Goal: Transaction & Acquisition: Purchase product/service

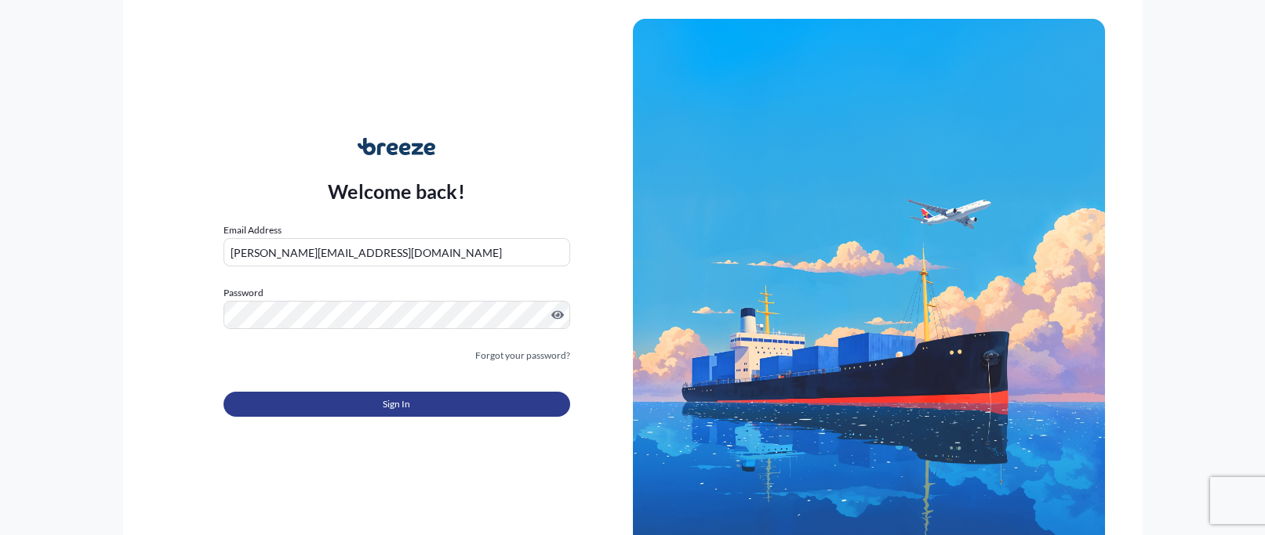
click at [373, 398] on button "Sign In" at bounding box center [396, 404] width 347 height 25
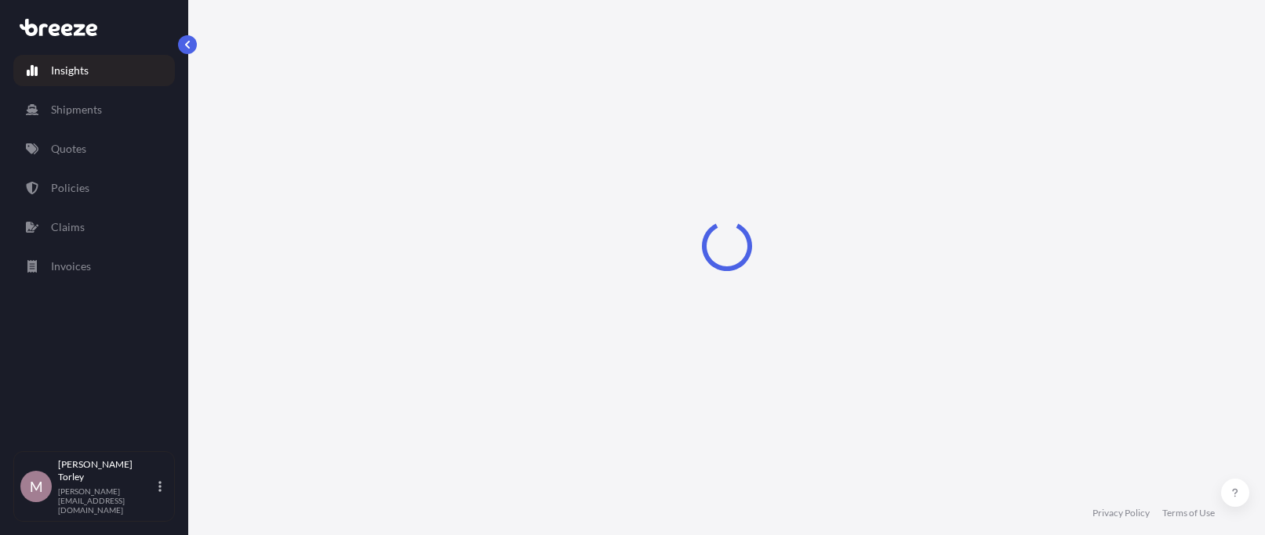
select select "2025"
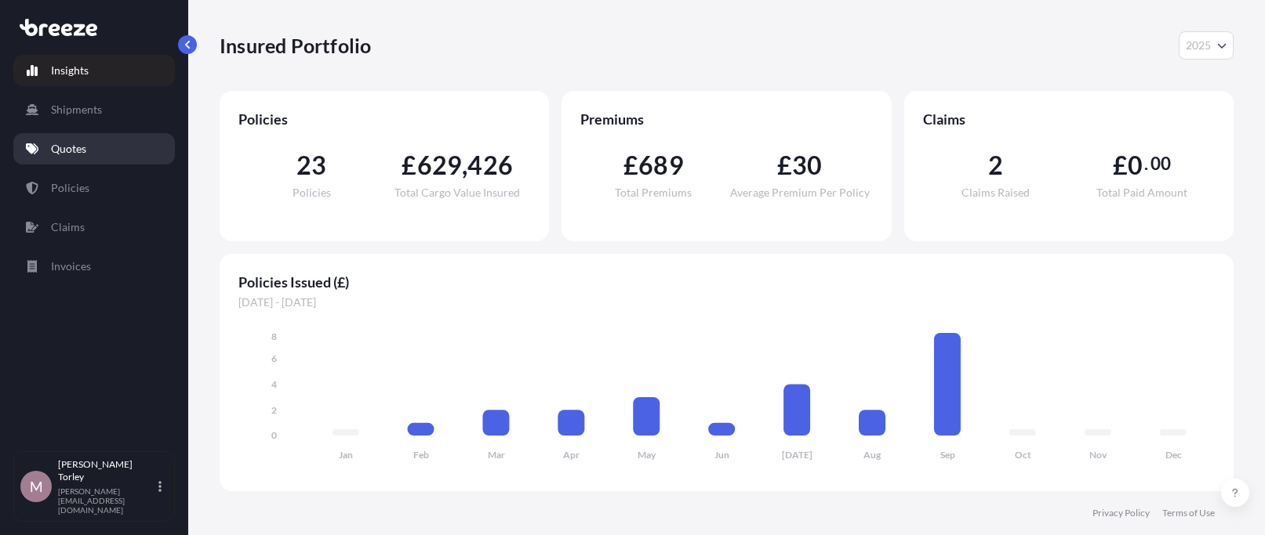
click at [65, 148] on p "Quotes" at bounding box center [68, 149] width 35 height 16
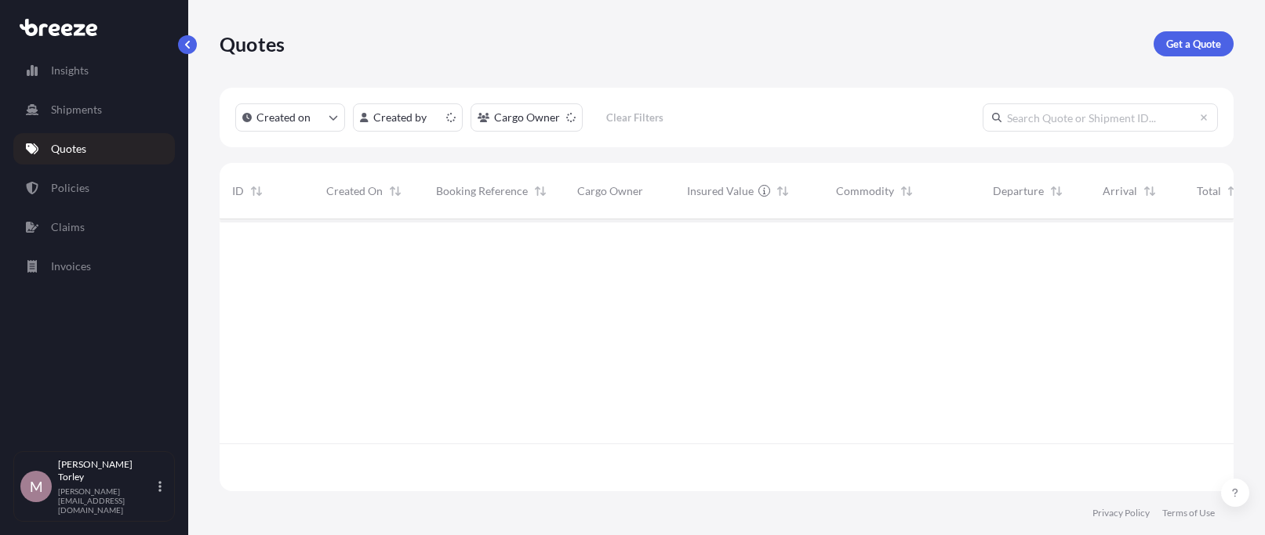
scroll to position [281, 1014]
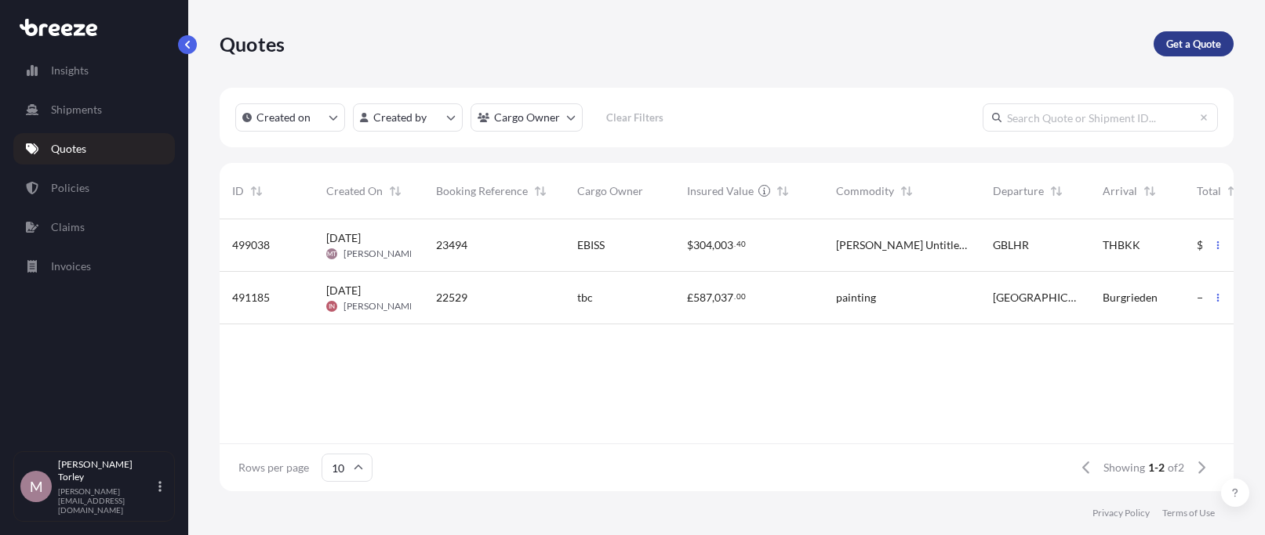
click at [1166, 51] on p "Get a Quote" at bounding box center [1193, 44] width 55 height 16
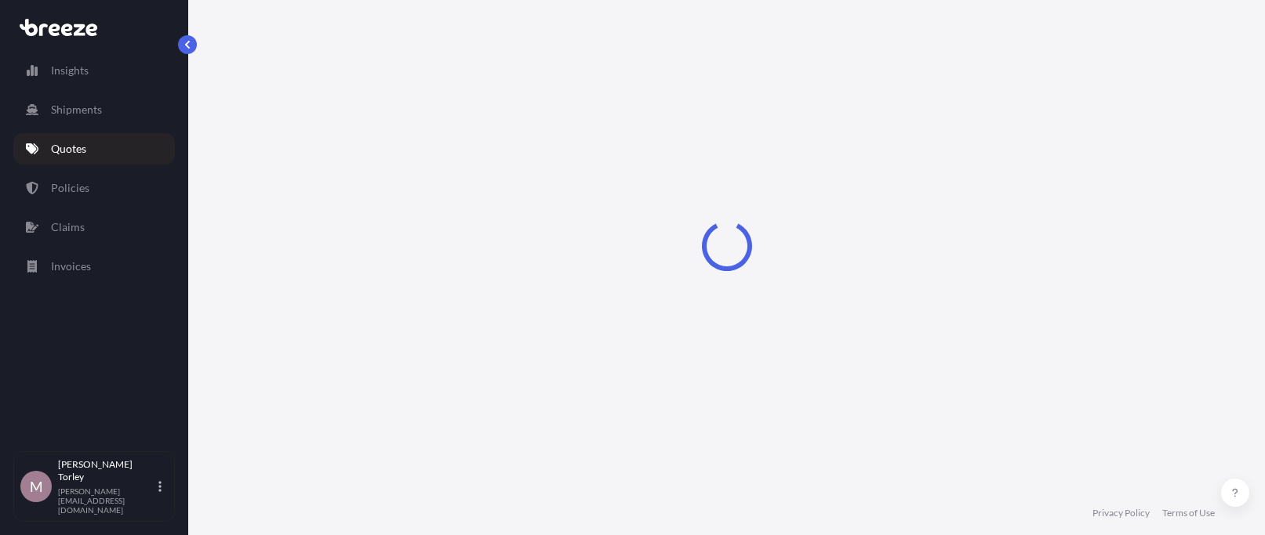
select select "Road"
select select "Sea"
select select "1"
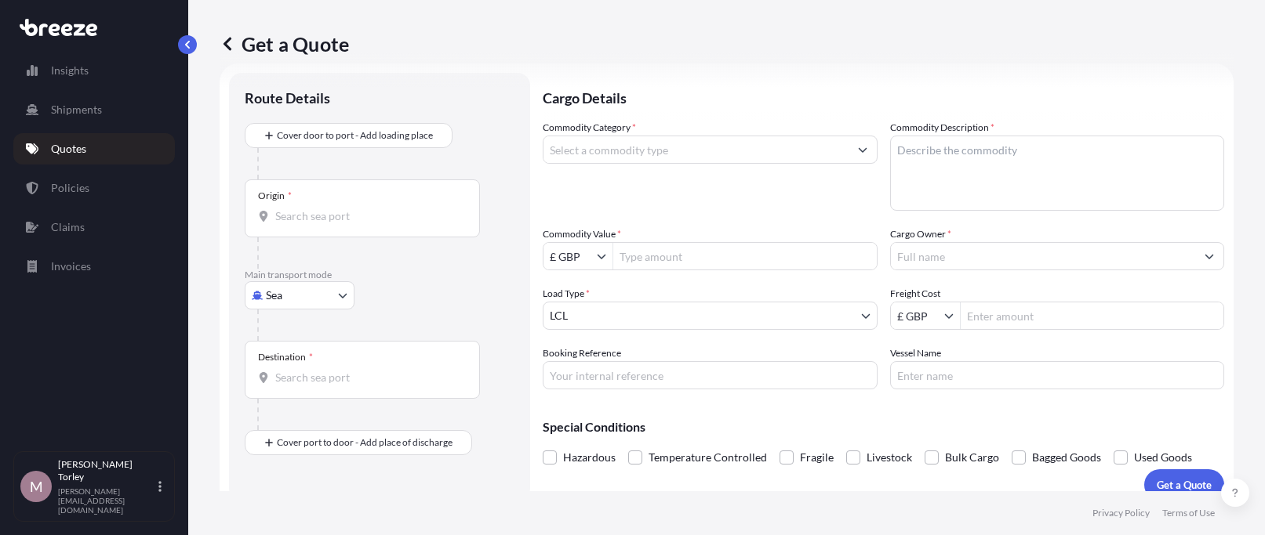
scroll to position [25, 0]
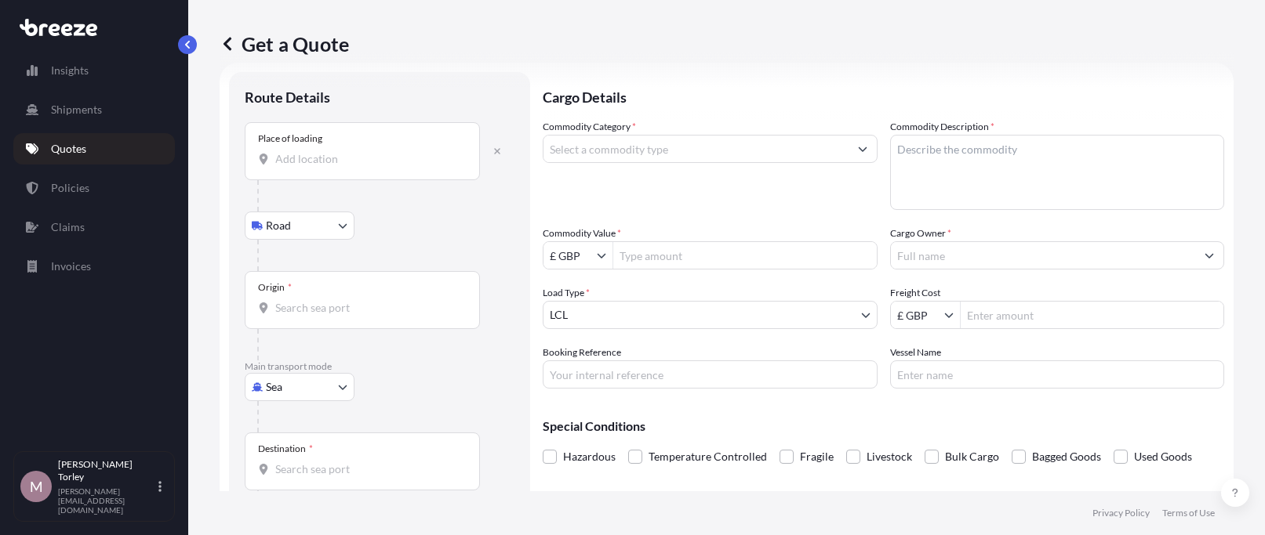
click at [299, 160] on input "Place of loading" at bounding box center [367, 159] width 185 height 16
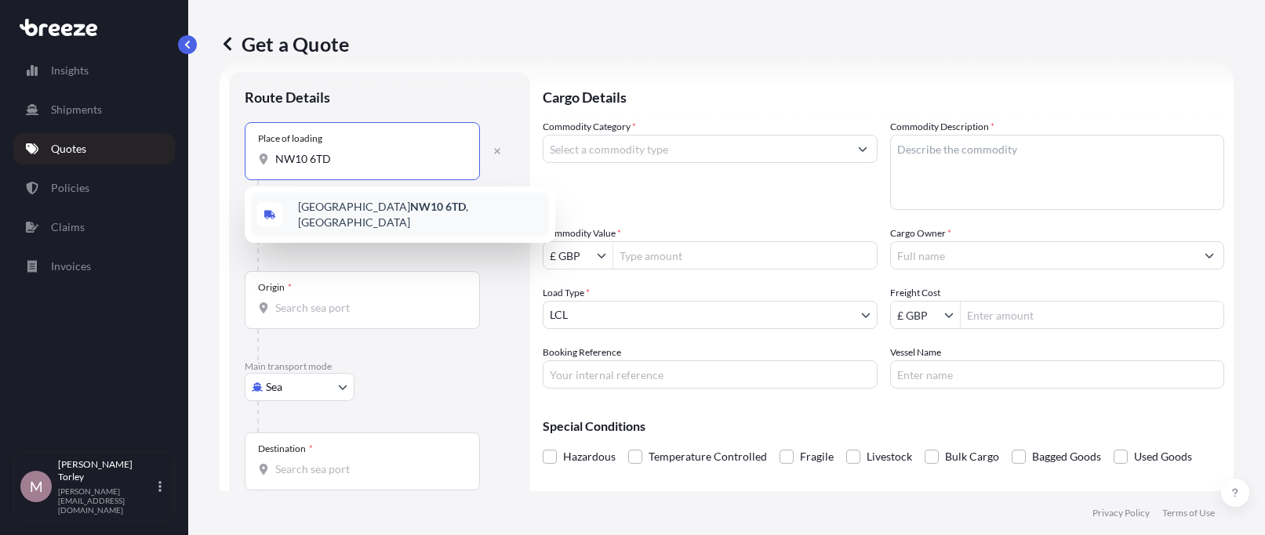
click at [339, 207] on span "[STREET_ADDRESS]" at bounding box center [420, 214] width 245 height 31
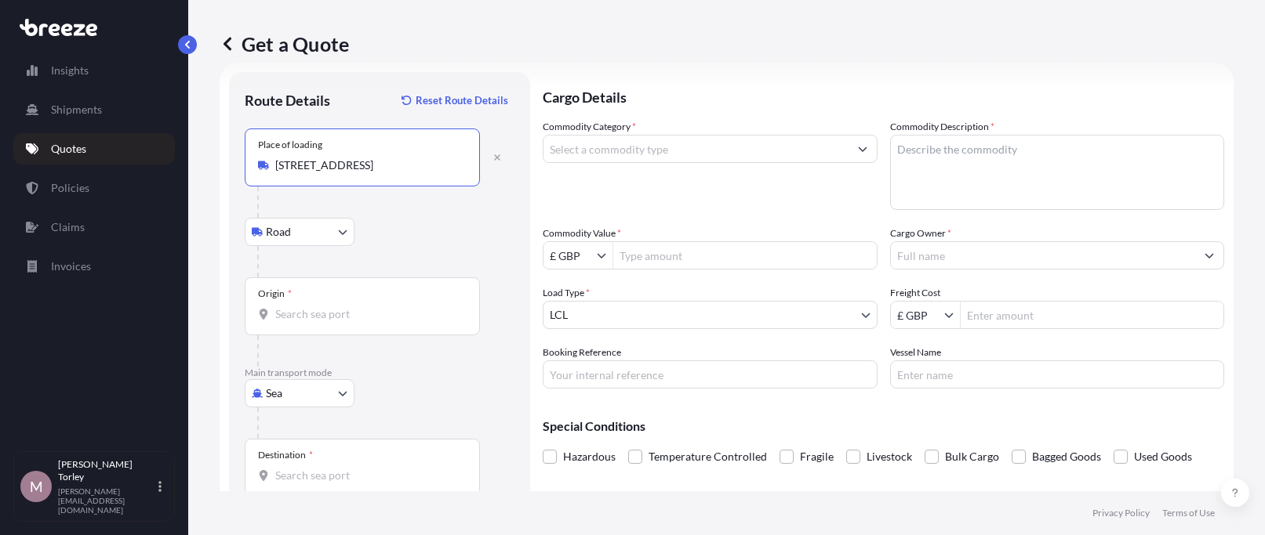
type input "[STREET_ADDRESS]"
click at [313, 392] on body "1 option available. Insights Shipments Quotes Policies Claims Invoices M [PERSO…" at bounding box center [632, 267] width 1265 height 535
click at [302, 301] on div "Air" at bounding box center [299, 296] width 97 height 28
select select "Air"
click at [316, 170] on input "Place of loading" at bounding box center [367, 166] width 185 height 16
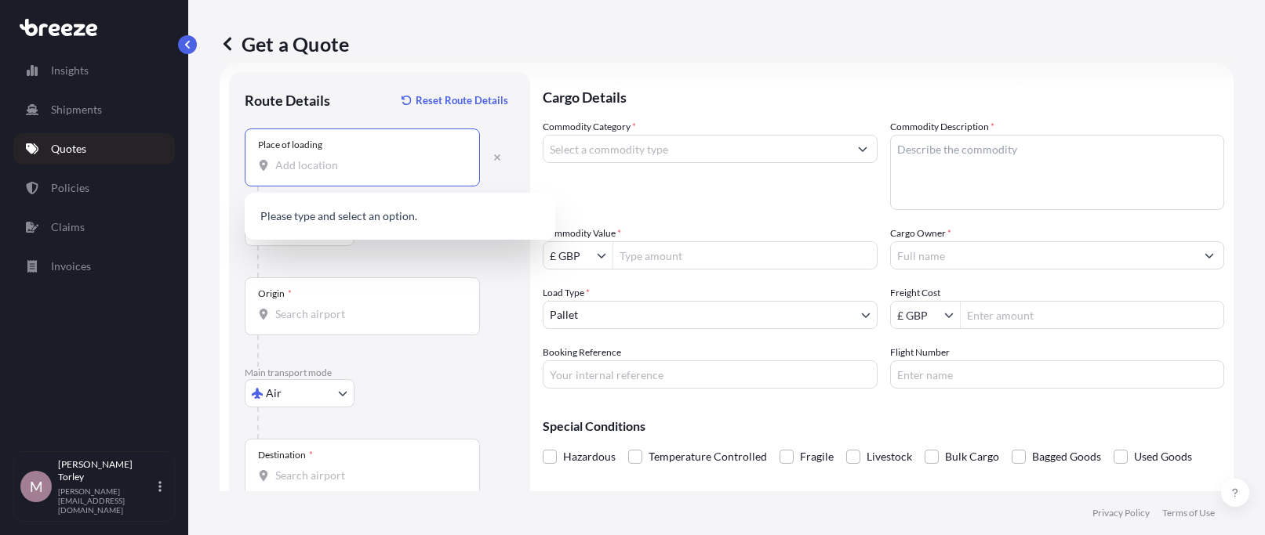
paste input "N"
click at [316, 169] on input "Place of loading" at bounding box center [367, 166] width 185 height 16
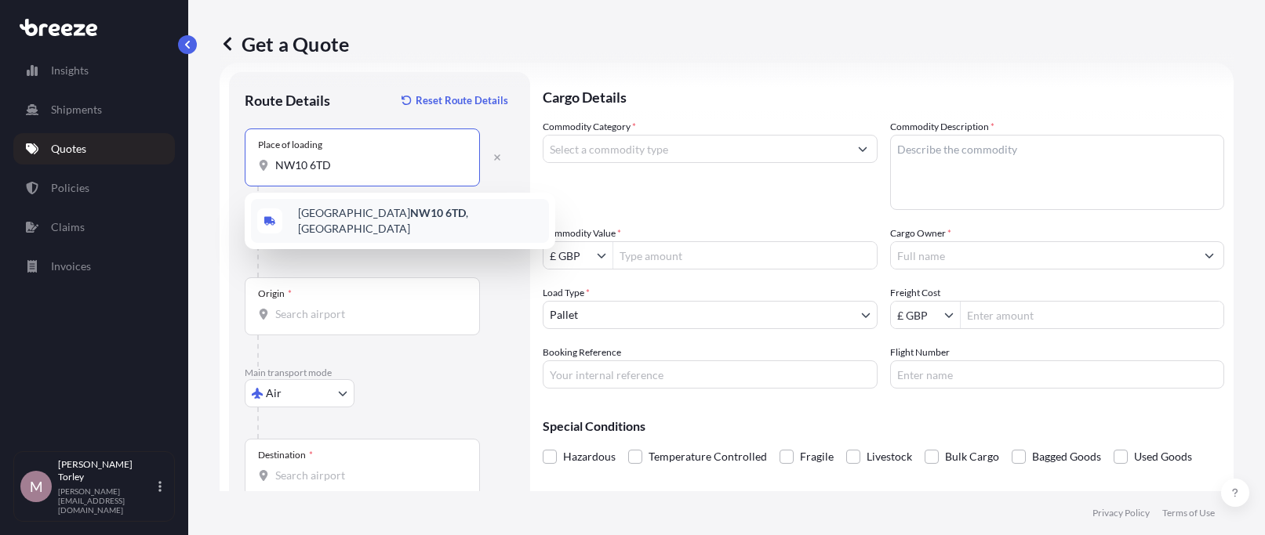
click at [374, 212] on span "[STREET_ADDRESS]" at bounding box center [420, 220] width 245 height 31
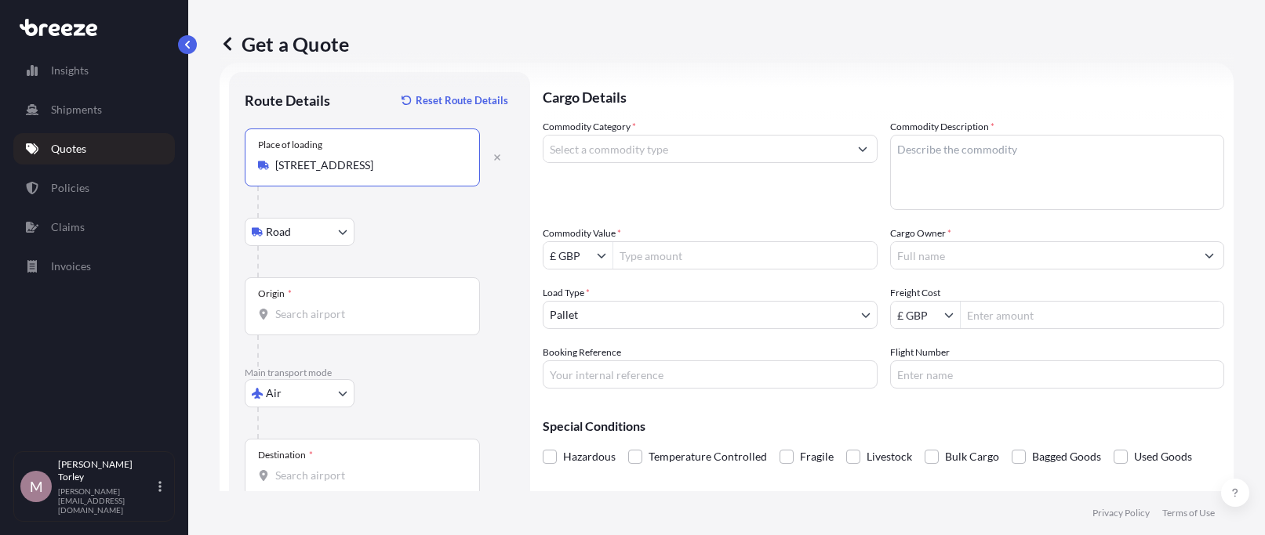
type input "[STREET_ADDRESS]"
click at [321, 314] on input "Origin *" at bounding box center [367, 315] width 185 height 16
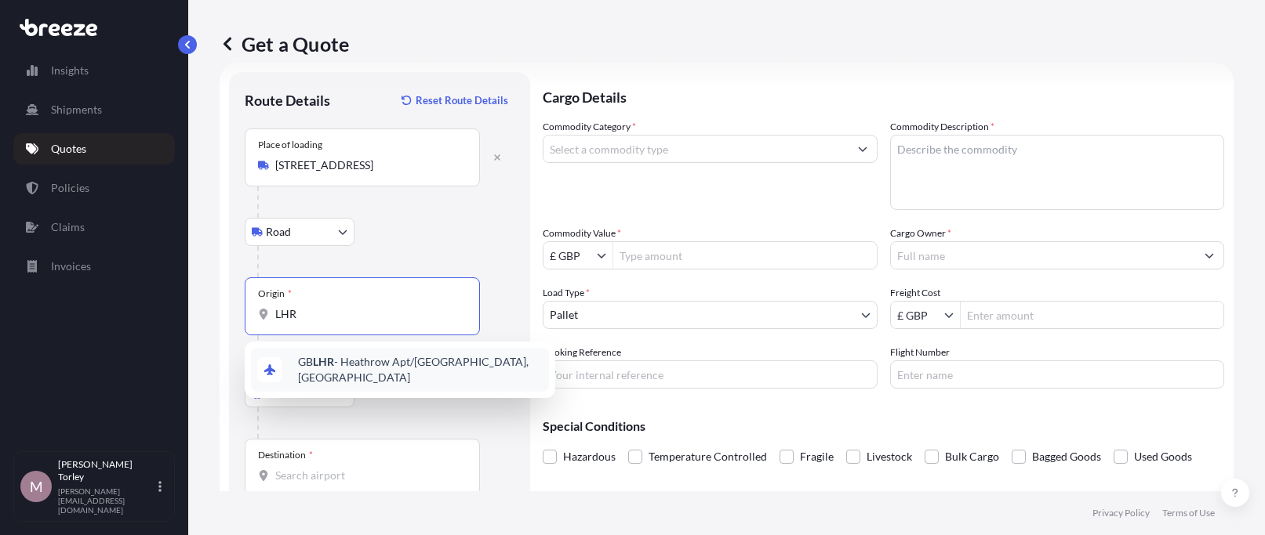
click at [348, 366] on span "GB LHR - Heathrow Apt/[GEOGRAPHIC_DATA], [GEOGRAPHIC_DATA]" at bounding box center [420, 369] width 245 height 31
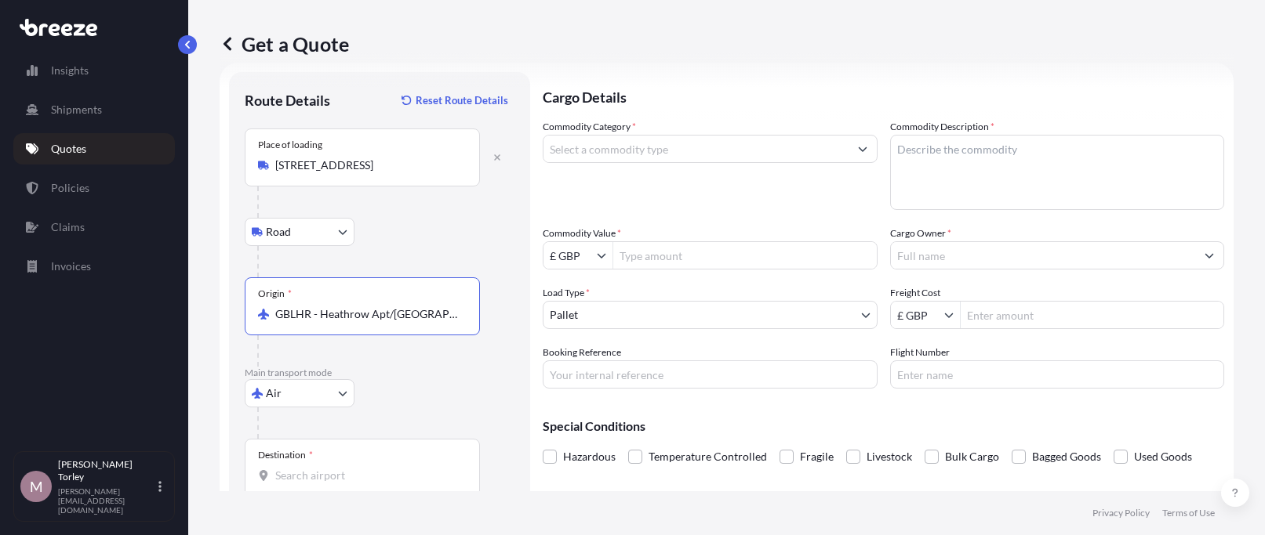
type input "GBLHR - Heathrow Apt/[GEOGRAPHIC_DATA], [GEOGRAPHIC_DATA]"
click at [321, 466] on div "Destination *" at bounding box center [362, 468] width 235 height 58
click at [321, 468] on input "Destination *" at bounding box center [367, 476] width 185 height 16
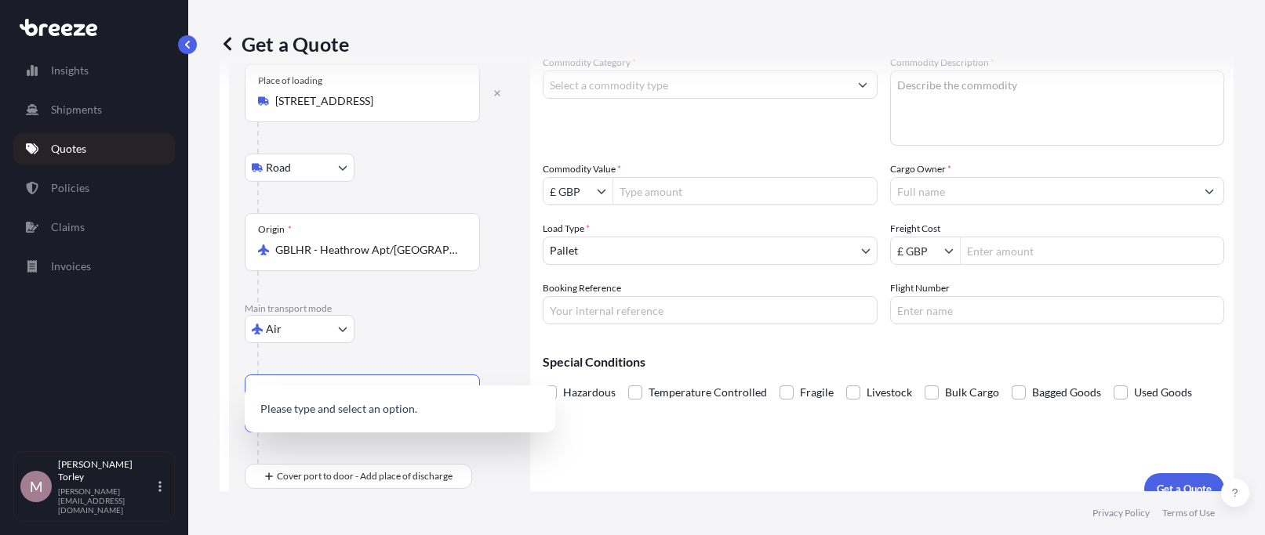
scroll to position [112, 0]
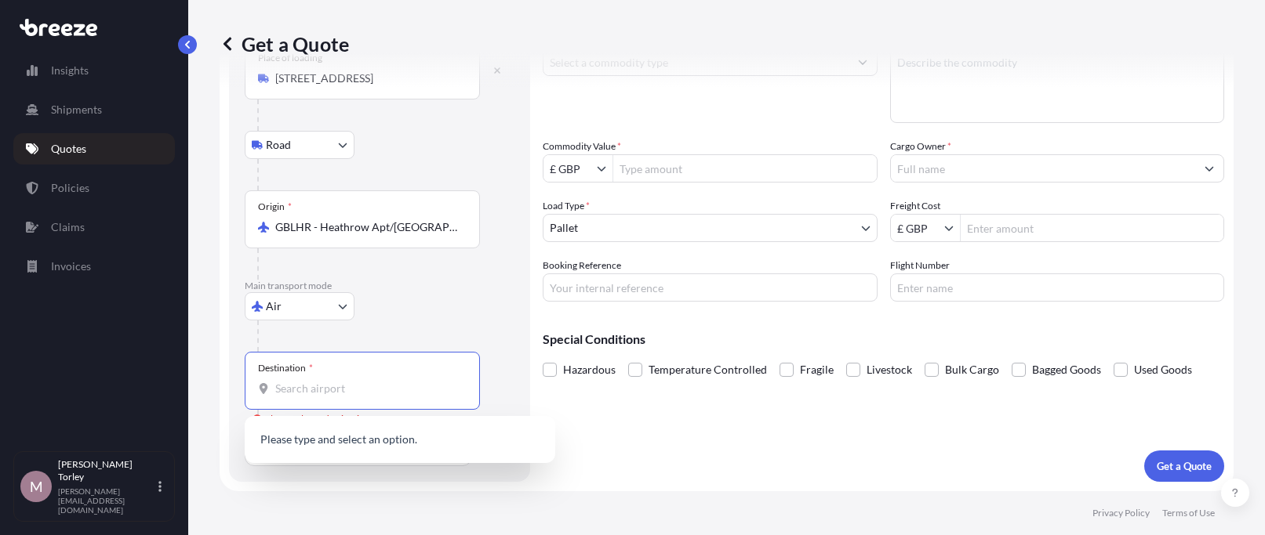
click at [289, 384] on input "Destination * Please select a destination" at bounding box center [367, 389] width 185 height 16
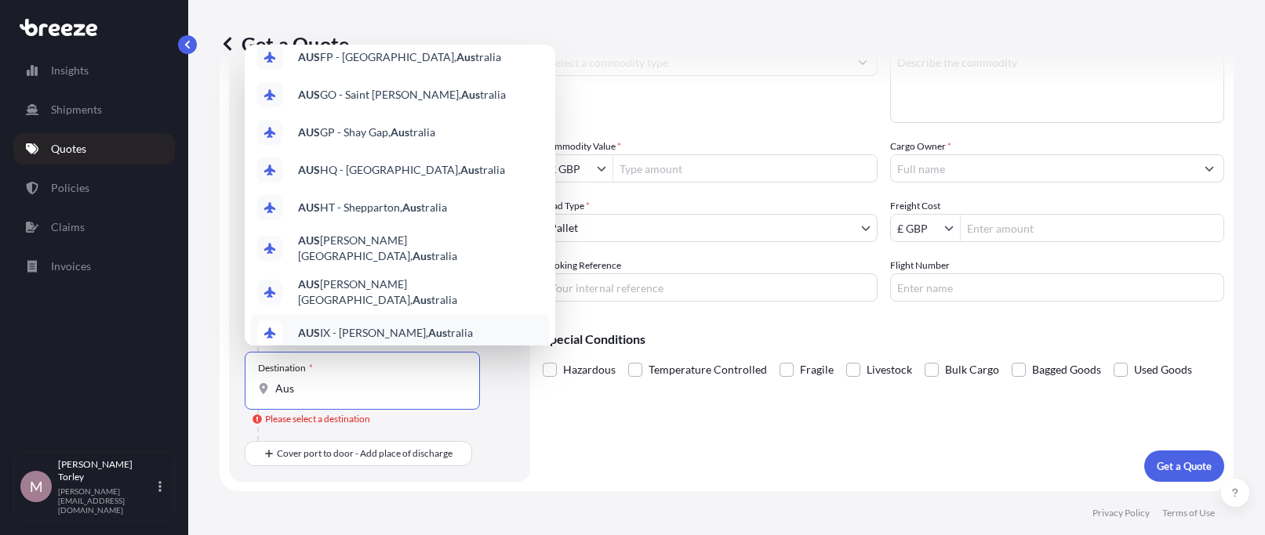
scroll to position [0, 0]
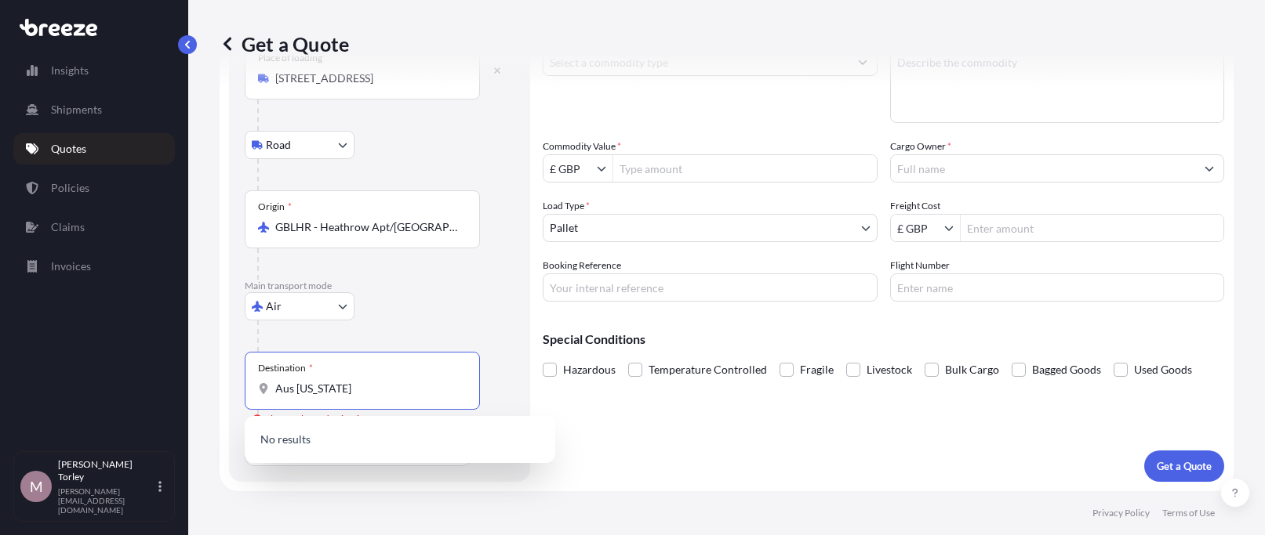
drag, startPoint x: 361, startPoint y: 386, endPoint x: 221, endPoint y: 380, distance: 139.7
click at [275, 382] on input "Aus [US_STATE]" at bounding box center [367, 389] width 185 height 16
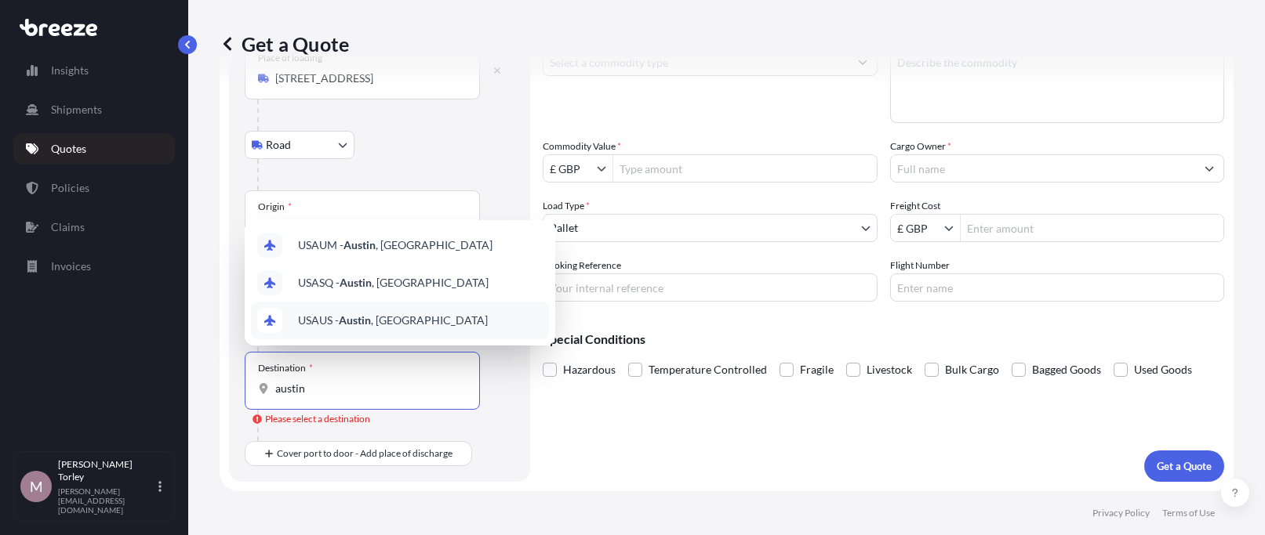
click at [394, 318] on span "USAUS - [GEOGRAPHIC_DATA] , [GEOGRAPHIC_DATA]" at bounding box center [393, 321] width 190 height 16
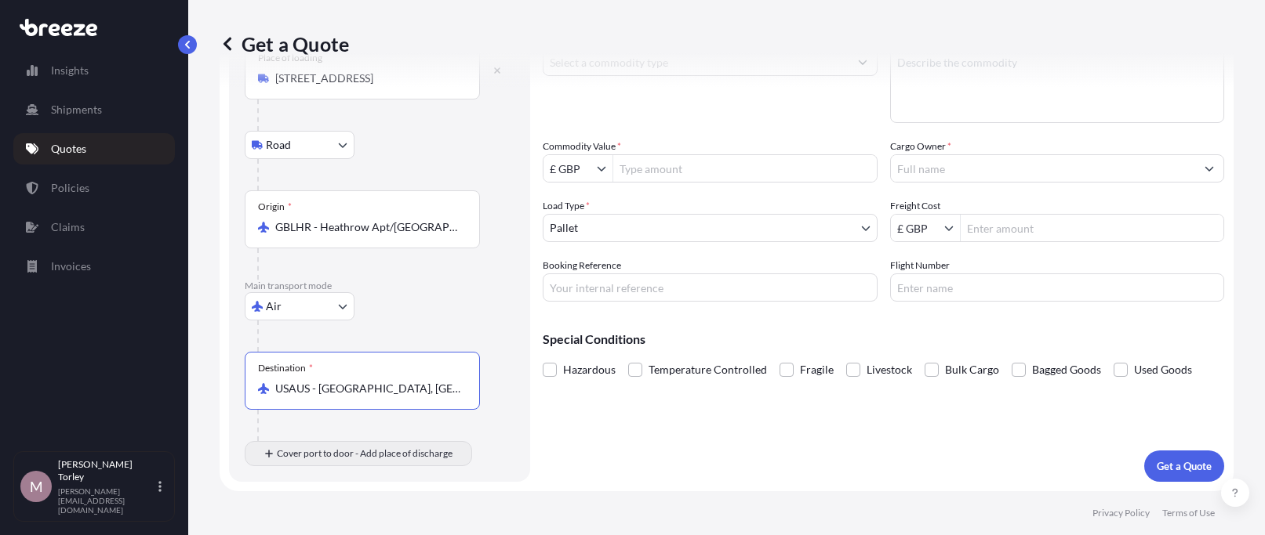
type input "USAUS - [GEOGRAPHIC_DATA], [GEOGRAPHIC_DATA]"
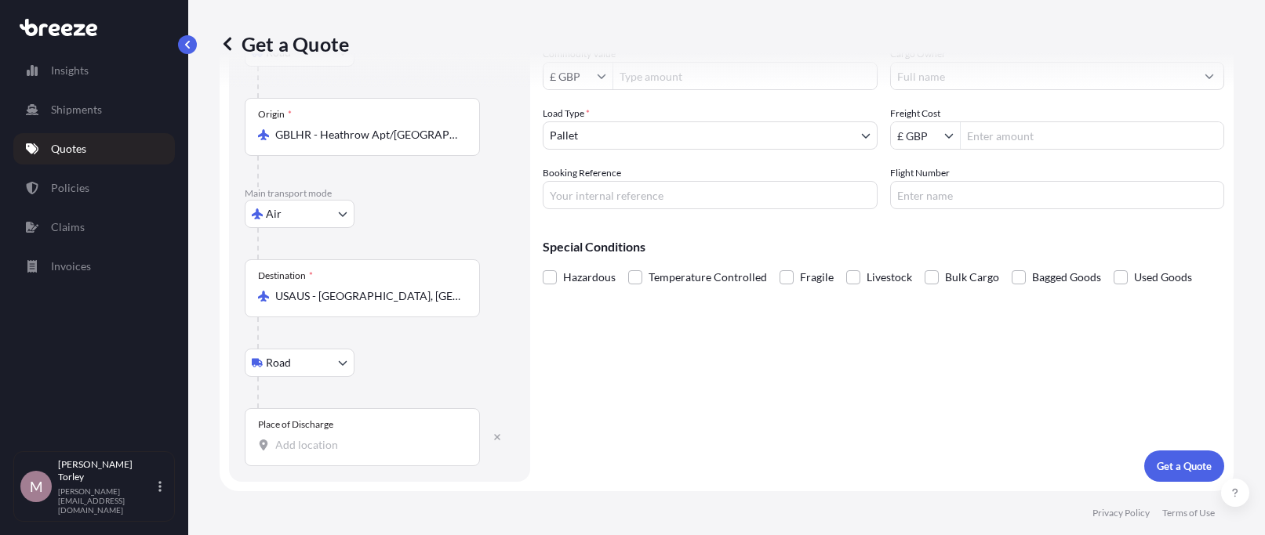
click at [299, 435] on div "Place of Discharge" at bounding box center [362, 437] width 235 height 58
click at [299, 437] on input "Place of Discharge" at bounding box center [367, 445] width 185 height 16
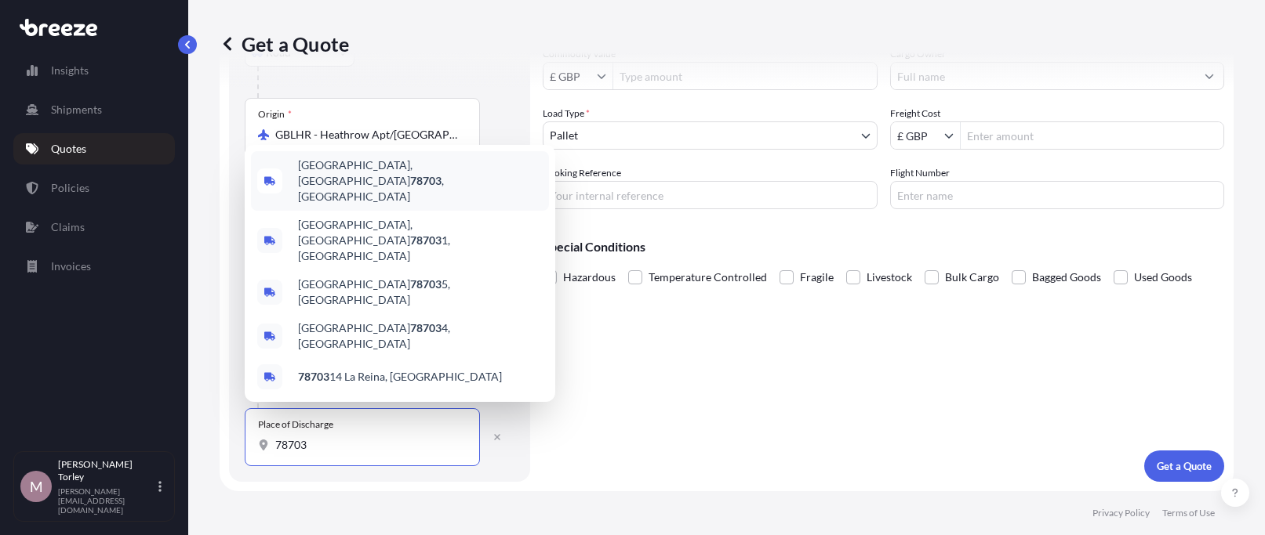
click at [391, 205] on span "[GEOGRAPHIC_DATA] , [GEOGRAPHIC_DATA]" at bounding box center [420, 181] width 245 height 47
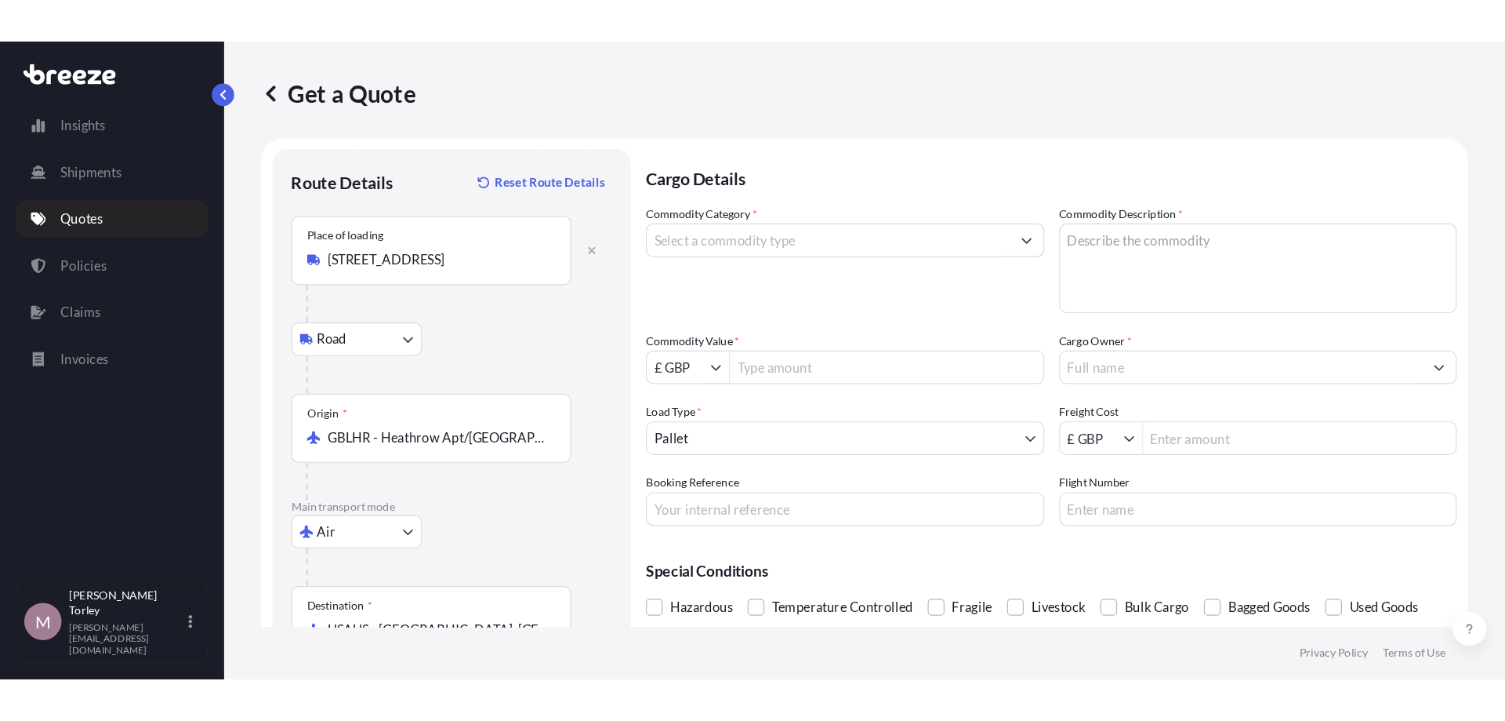
scroll to position [0, 0]
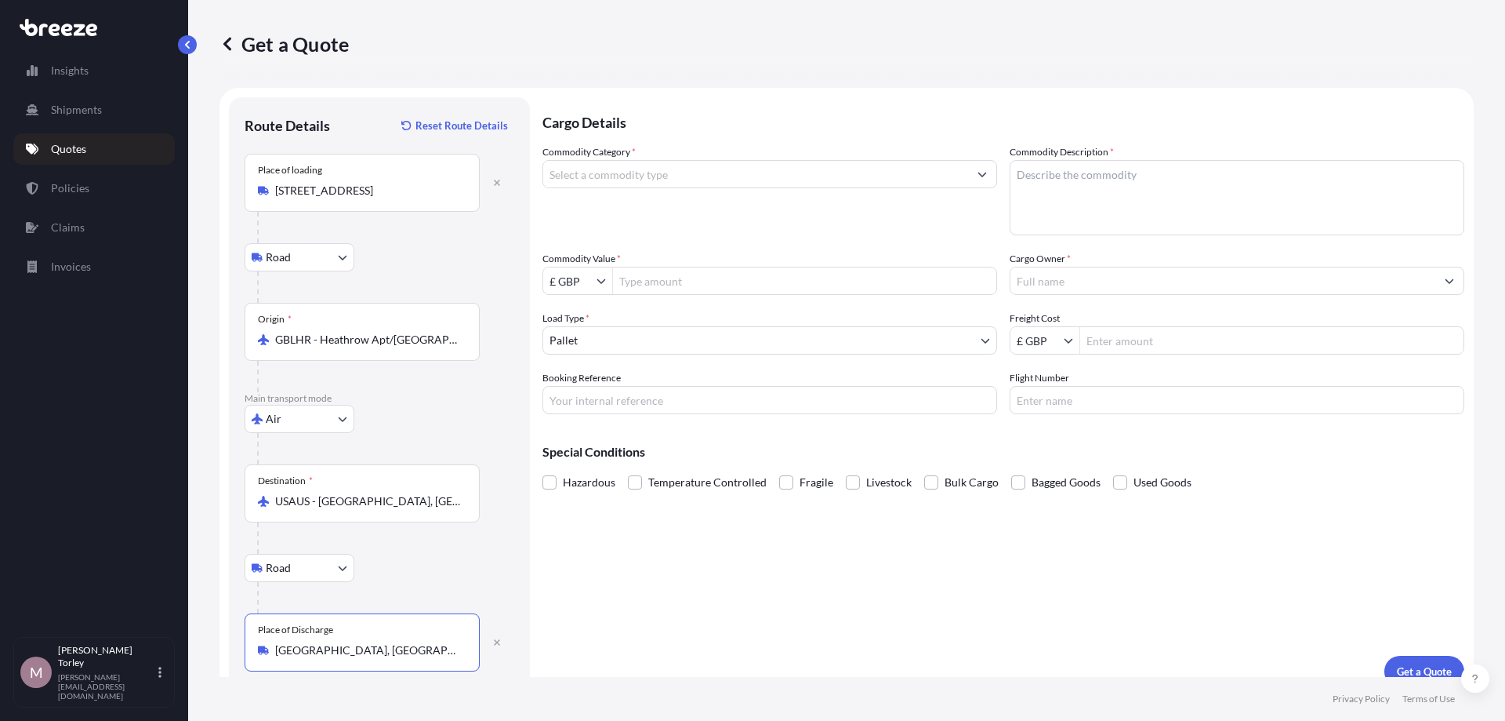
type input "[GEOGRAPHIC_DATA], [GEOGRAPHIC_DATA]"
click at [691, 189] on div "Commodity Category *" at bounding box center [770, 189] width 455 height 91
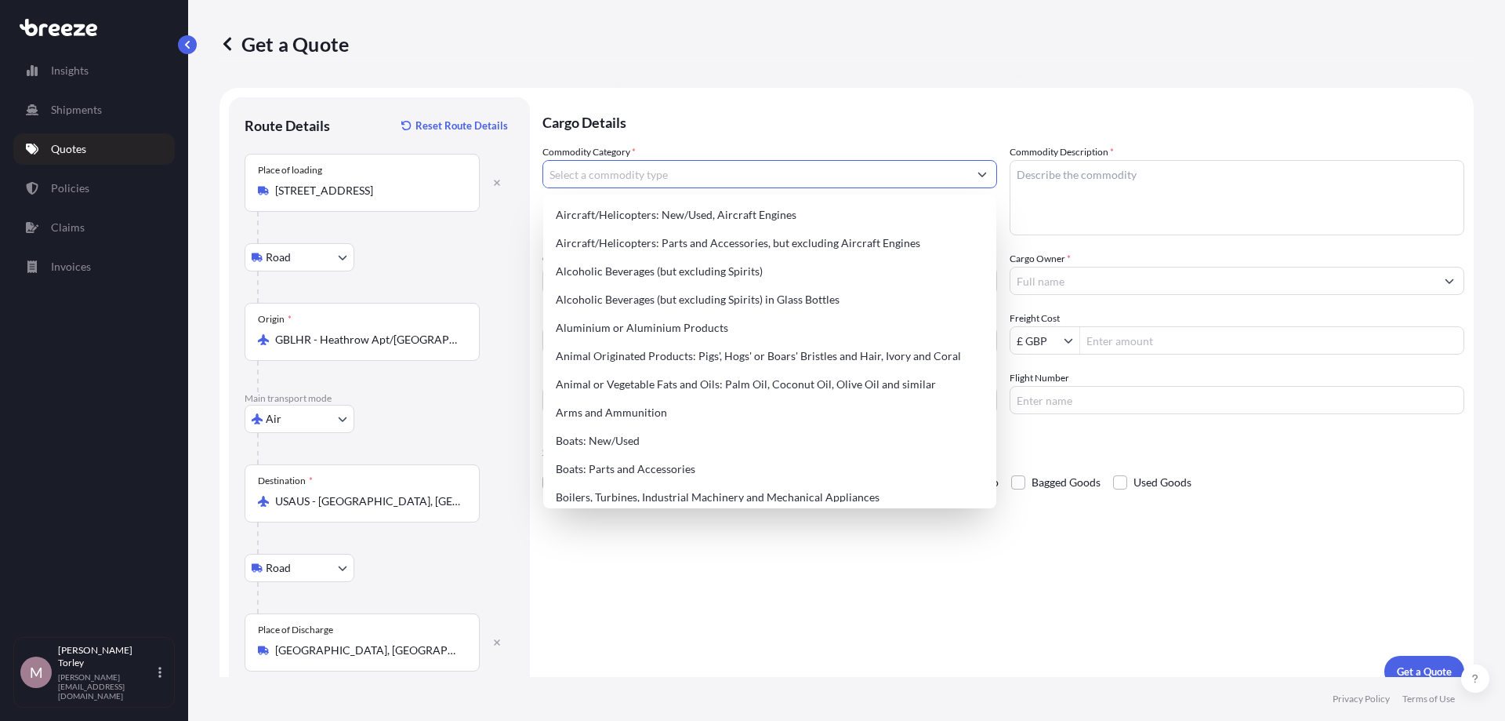
click at [683, 176] on input "Commodity Category *" at bounding box center [755, 174] width 425 height 28
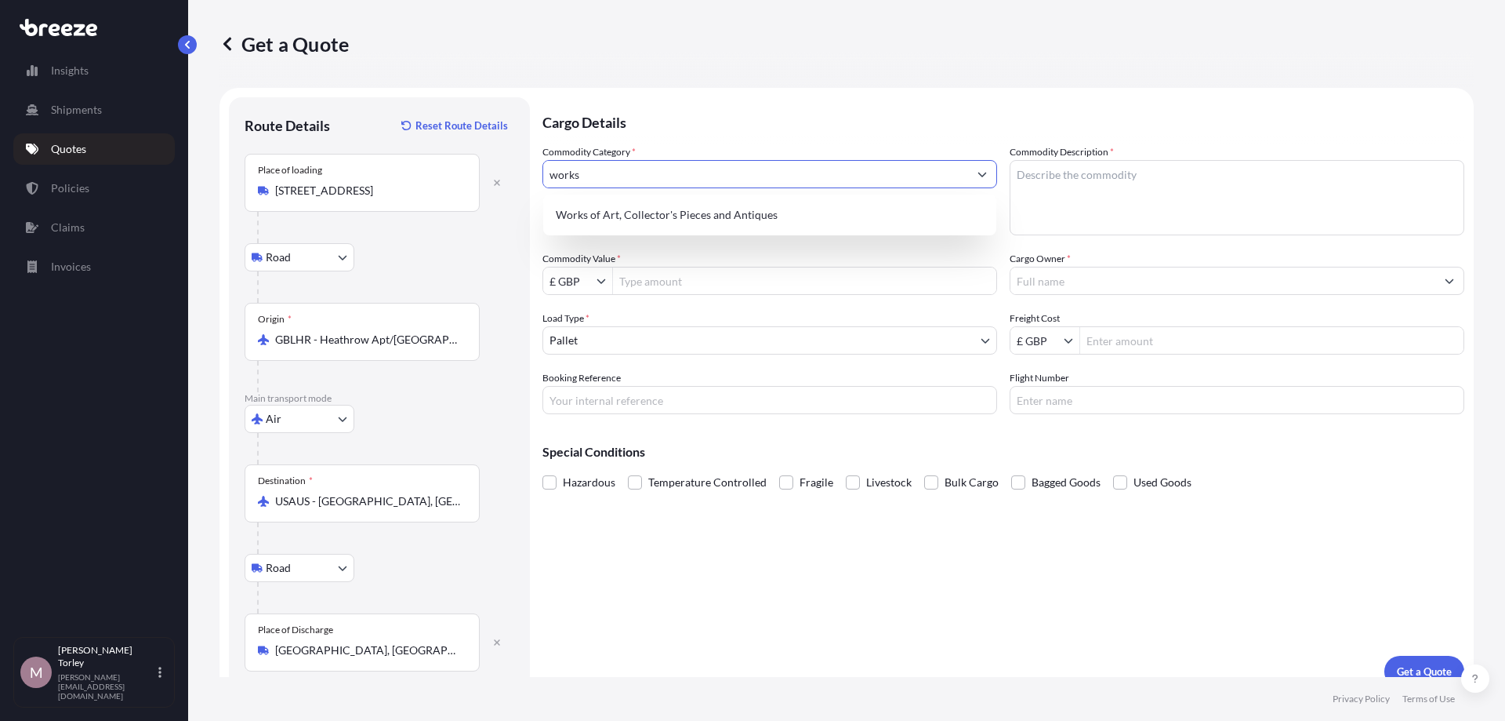
click at [672, 208] on div "Works of Art, Collector's Pieces and Antiques" at bounding box center [770, 215] width 441 height 28
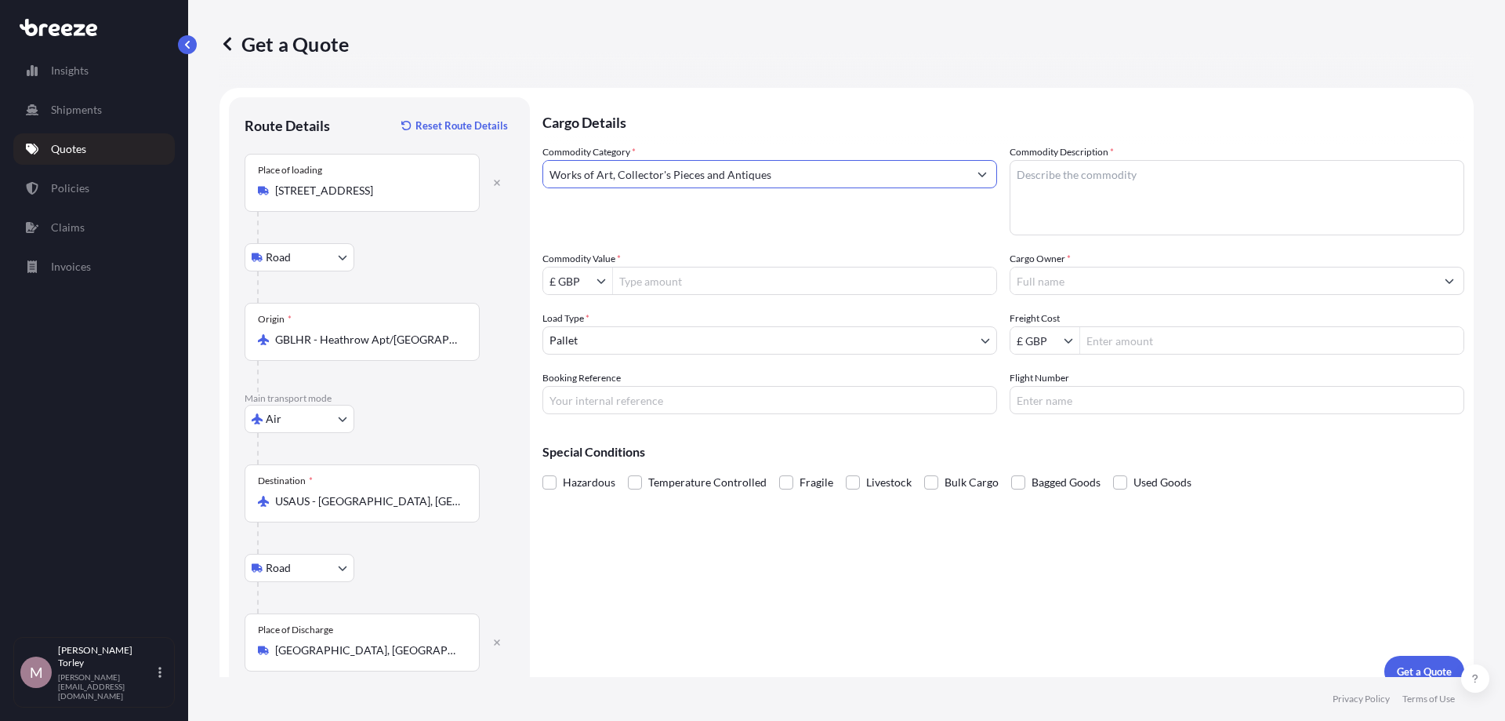
type input "Works of Art, Collector's Pieces and Antiques"
click at [1133, 163] on textarea "Commodity Description *" at bounding box center [1237, 197] width 455 height 75
click at [1127, 193] on textarea "Commodity Description *" at bounding box center [1237, 197] width 455 height 75
paste textarea "[PERSON_NAME] [PERSON_NAME] “untitled. Acrylic, stain, ink, paper, glue on cott…"
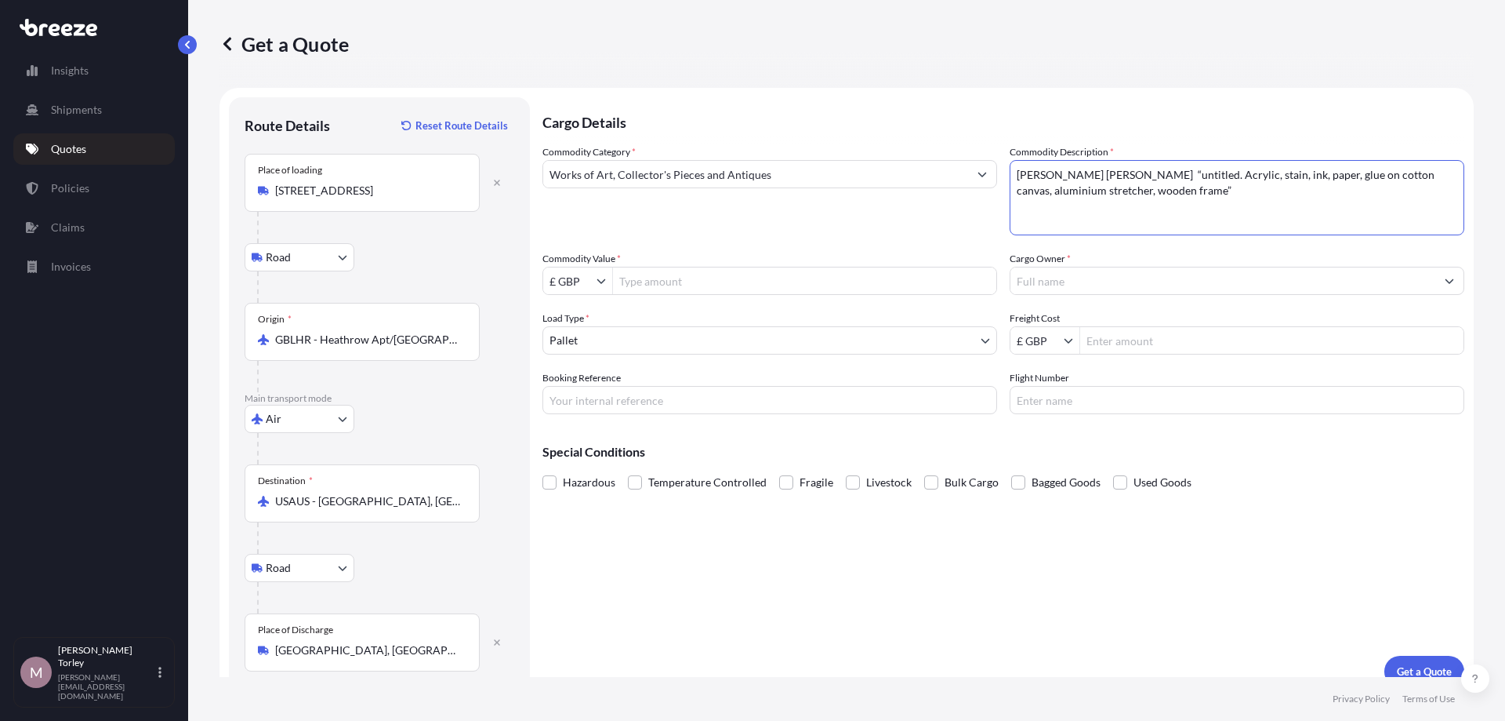
click at [1167, 176] on textarea "[PERSON_NAME] [PERSON_NAME] “untitled. Acrylic, stain, ink, paper, glue on cott…" at bounding box center [1237, 197] width 455 height 75
click at [1153, 203] on textarea "[PERSON_NAME] [PERSON_NAME] “untitled" Acrylic, stain, ink, paper, glue on cott…" at bounding box center [1237, 197] width 455 height 75
click at [1147, 194] on textarea "[PERSON_NAME] [PERSON_NAME] “untitled" Acrylic, stain, ink, paper, glue on cott…" at bounding box center [1237, 197] width 455 height 75
click at [1018, 174] on textarea "[PERSON_NAME] [PERSON_NAME] “untitled" Acrylic, stain, ink, paper, glue on cott…" at bounding box center [1237, 197] width 455 height 75
click at [1219, 201] on textarea "Painting by [PERSON_NAME] [PERSON_NAME] “untitled" Acrylic, stain, ink, paper, …" at bounding box center [1237, 197] width 455 height 75
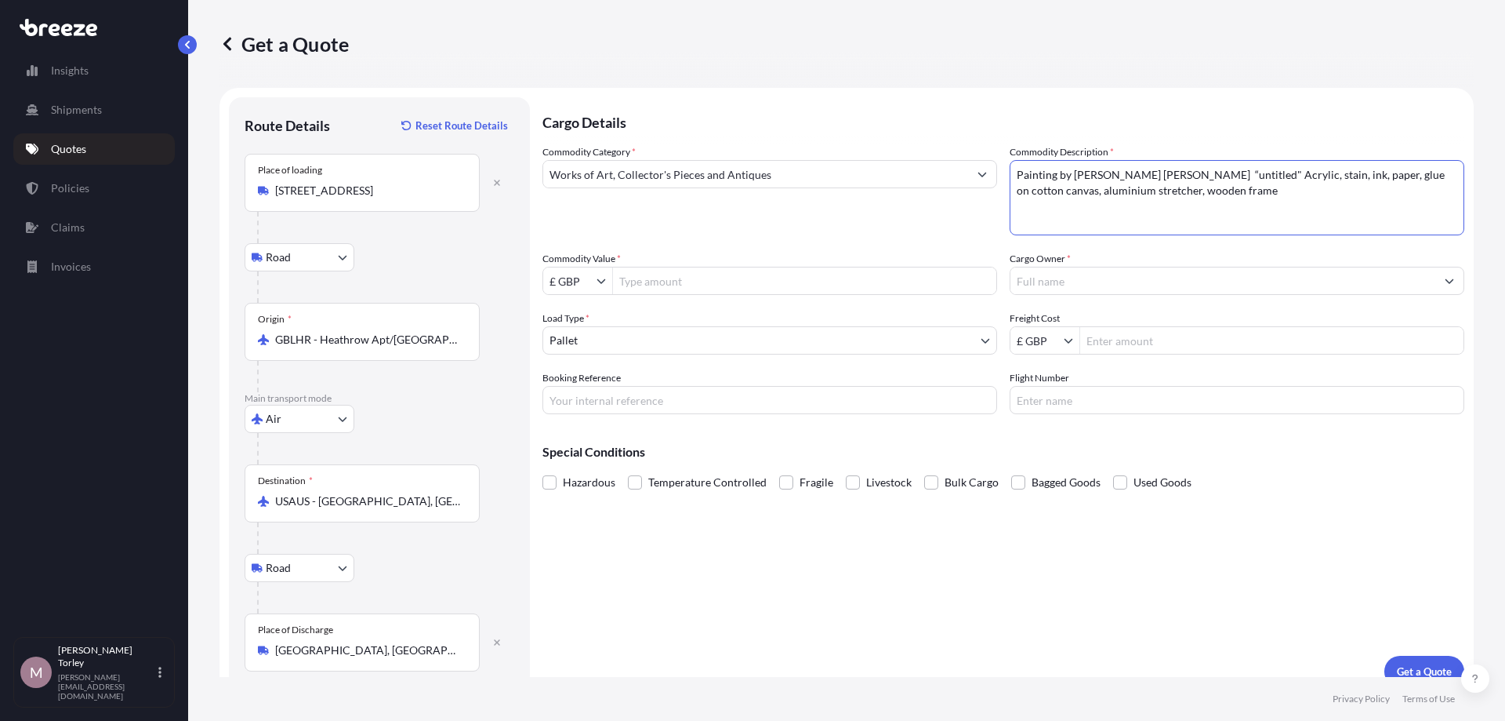
click at [1181, 186] on textarea "Painting by [PERSON_NAME] [PERSON_NAME] “untitled" Acrylic, stain, ink, paper, …" at bounding box center [1237, 197] width 455 height 75
click at [1175, 183] on textarea "Painting by [PERSON_NAME] [PERSON_NAME] “untitled" Acrylic, stain, ink, paper, …" at bounding box center [1237, 197] width 455 height 75
click at [1176, 174] on textarea "Painting by [PERSON_NAME] [PERSON_NAME] “untitled" Acrylic, stain, ink, paper, …" at bounding box center [1237, 197] width 455 height 75
click at [1255, 175] on textarea "Painting by [PERSON_NAME] [PERSON_NAME] called “untitled" Acrylic, stain, ink, …" at bounding box center [1237, 197] width 455 height 75
drag, startPoint x: 1203, startPoint y: 172, endPoint x: 1172, endPoint y: 173, distance: 30.6
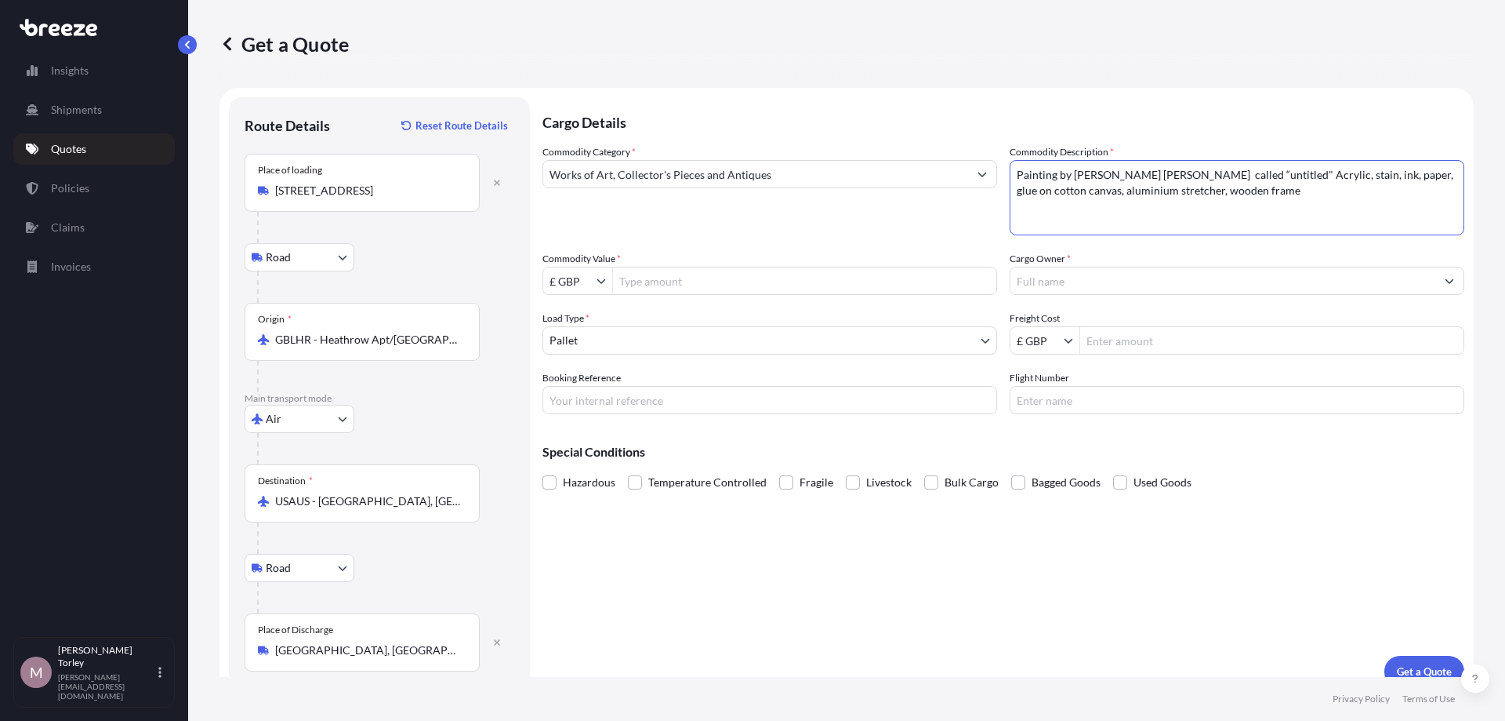
click at [1172, 173] on textarea "Painting by [PERSON_NAME] [PERSON_NAME] called “untitled" Acrylic, stain, ink, …" at bounding box center [1237, 197] width 455 height 75
click at [1251, 205] on textarea "Painting by [PERSON_NAME] [PERSON_NAME] “untitled" Acrylic, stain, ink, paper, …" at bounding box center [1237, 197] width 455 height 75
type textarea "Painting by [PERSON_NAME] [PERSON_NAME] “untitled" Acrylic, stain, ink, paper, …"
click at [734, 280] on input "Commodity Value *" at bounding box center [804, 281] width 383 height 28
click at [664, 286] on input "Commodity Value *" at bounding box center [804, 281] width 383 height 28
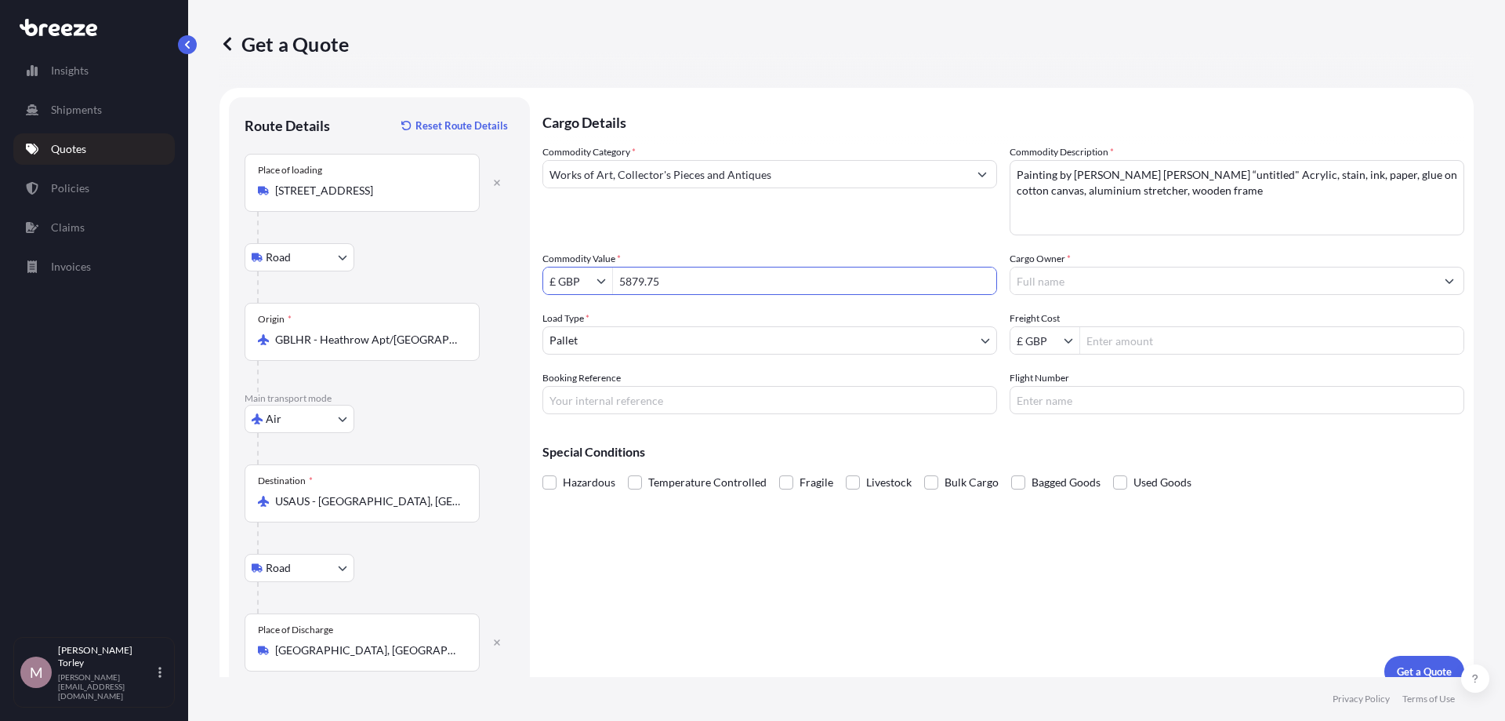
type input "5,879.75"
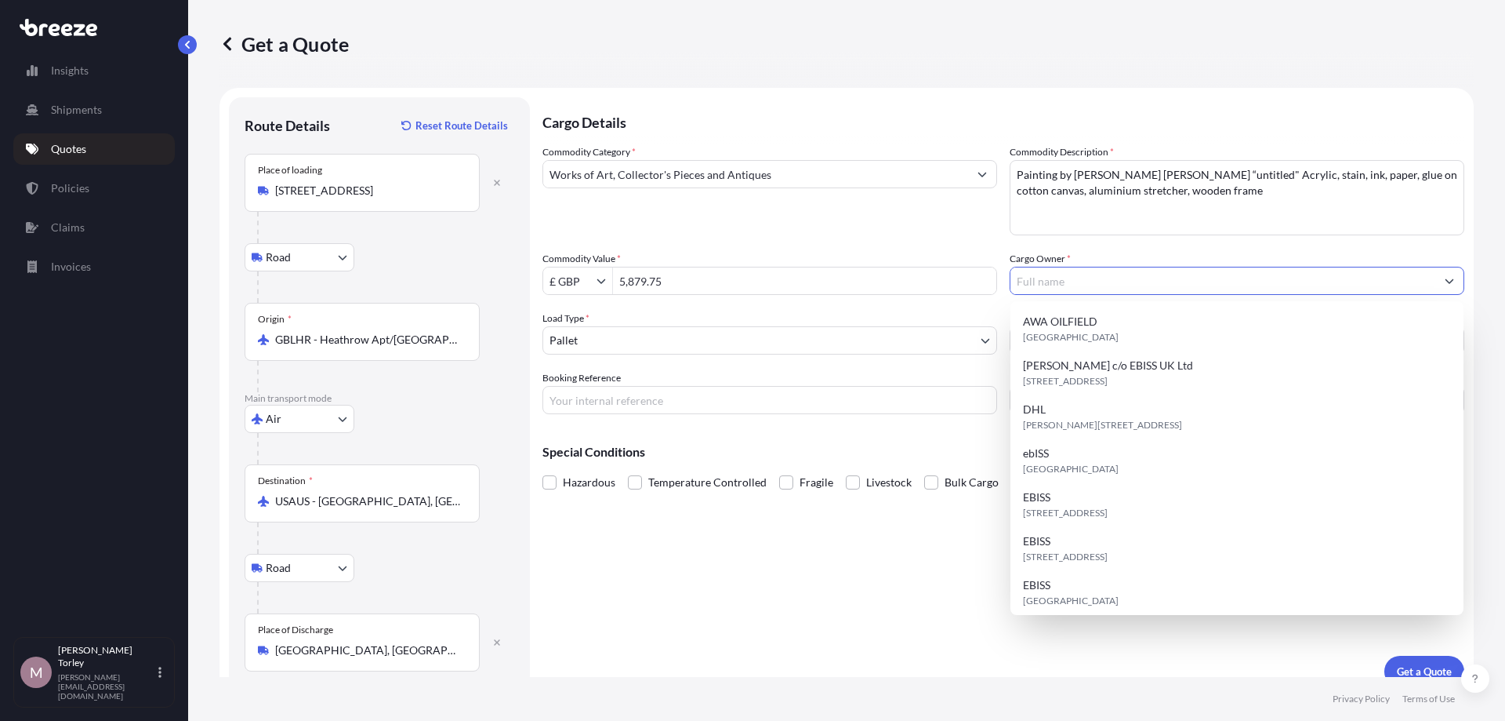
type input "a"
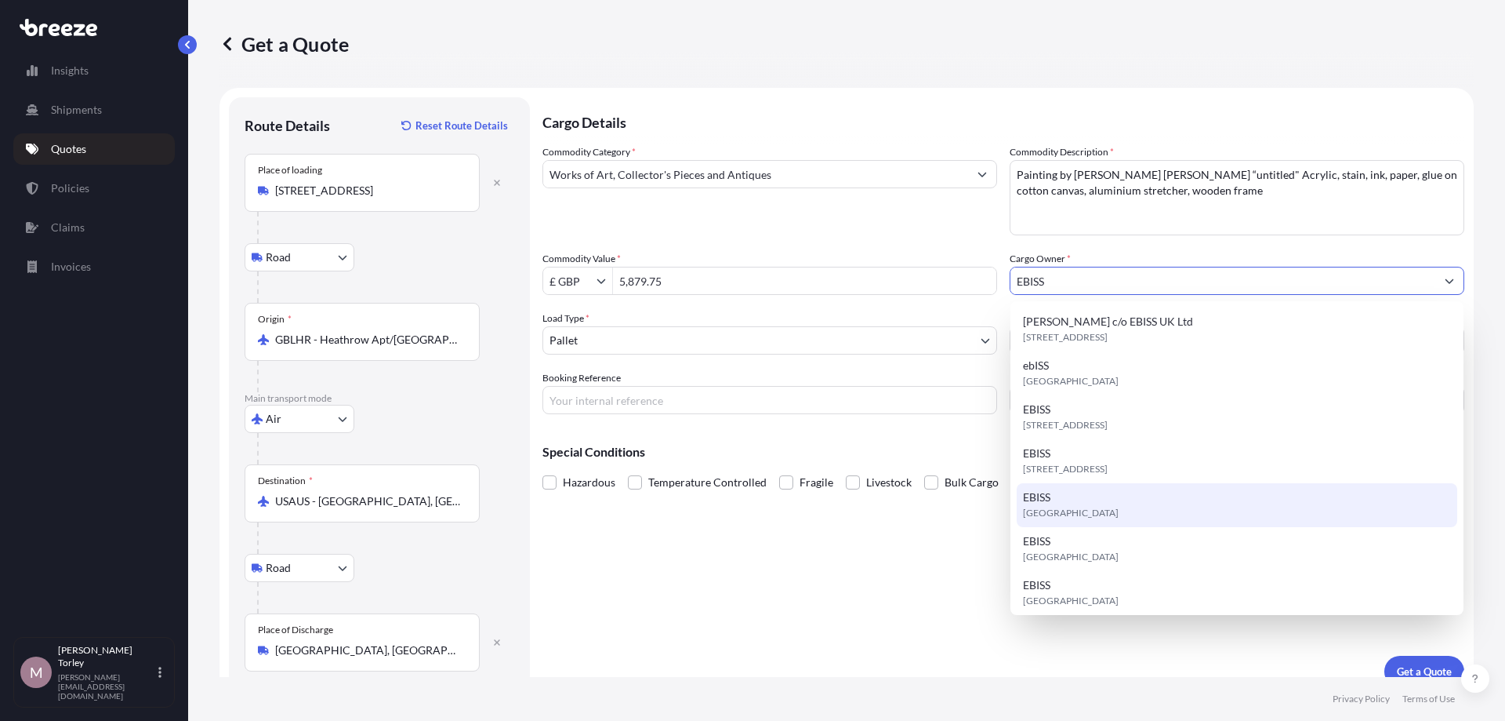
click at [1264, 513] on div "EBISS [GEOGRAPHIC_DATA]" at bounding box center [1237, 505] width 441 height 44
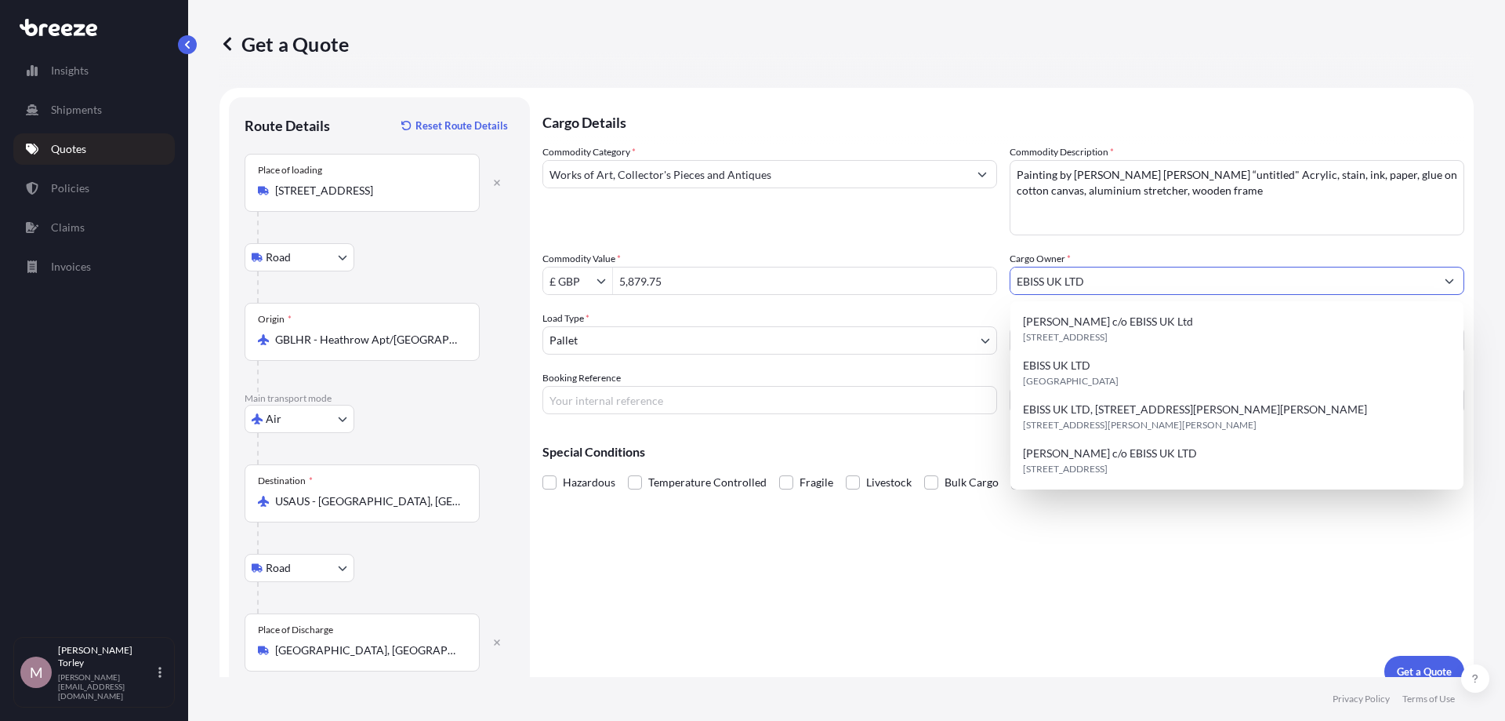
type input "EBISS UK LTD"
click at [897, 245] on div "Commodity Category * Works of Art, Collector's Pieces and Antiques Commodity De…" at bounding box center [1004, 279] width 922 height 270
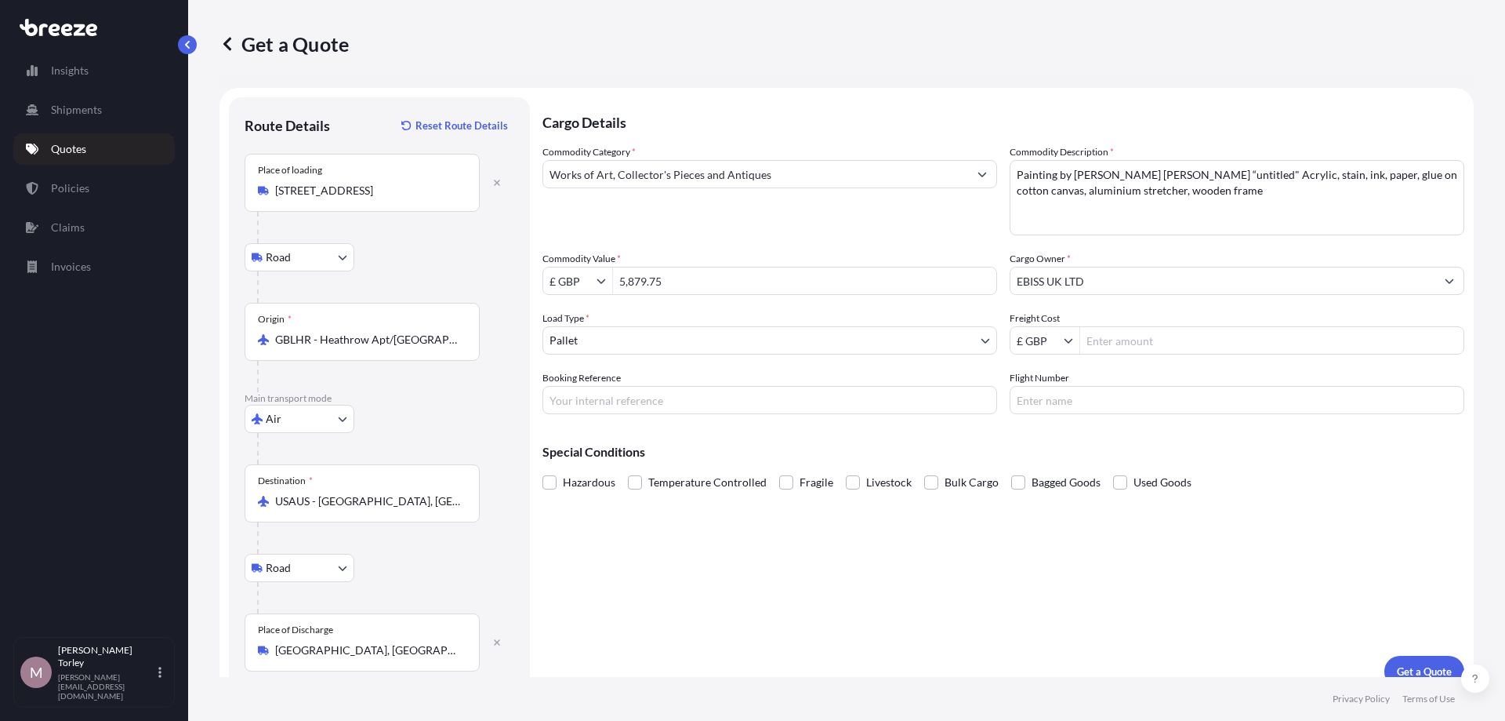
click at [1095, 342] on input "Freight Cost" at bounding box center [1271, 340] width 383 height 28
type input "1,689.45"
click at [1047, 394] on input "Flight Number" at bounding box center [1237, 400] width 455 height 28
click at [577, 386] on input "Booking Reference" at bounding box center [770, 400] width 455 height 28
type input "[PHONE_NUMBER] MT"
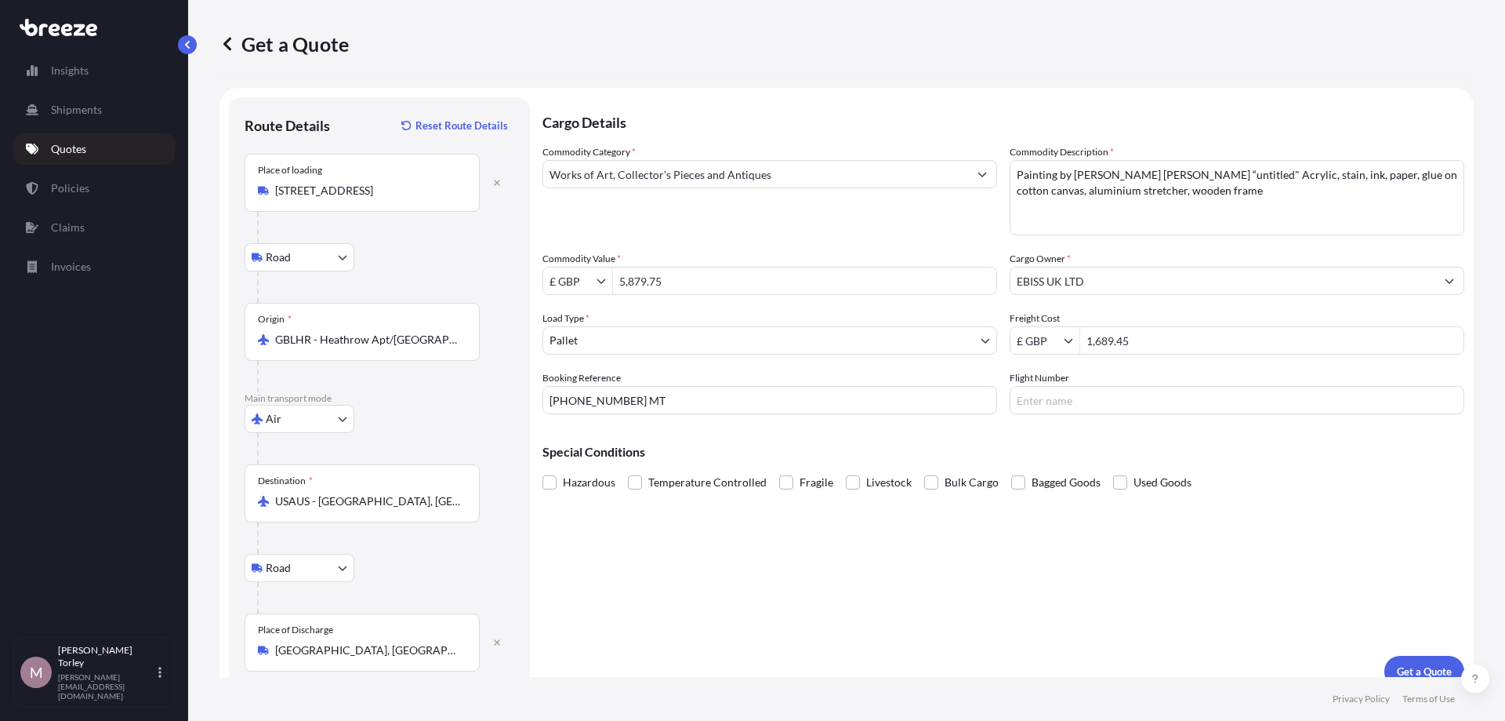
click at [1134, 535] on div "Cargo Details Commodity Category * Works of Art, Collector's Pieces and Antique…" at bounding box center [1004, 392] width 922 height 590
click at [1264, 535] on button "Get a Quote" at bounding box center [1425, 670] width 80 height 31
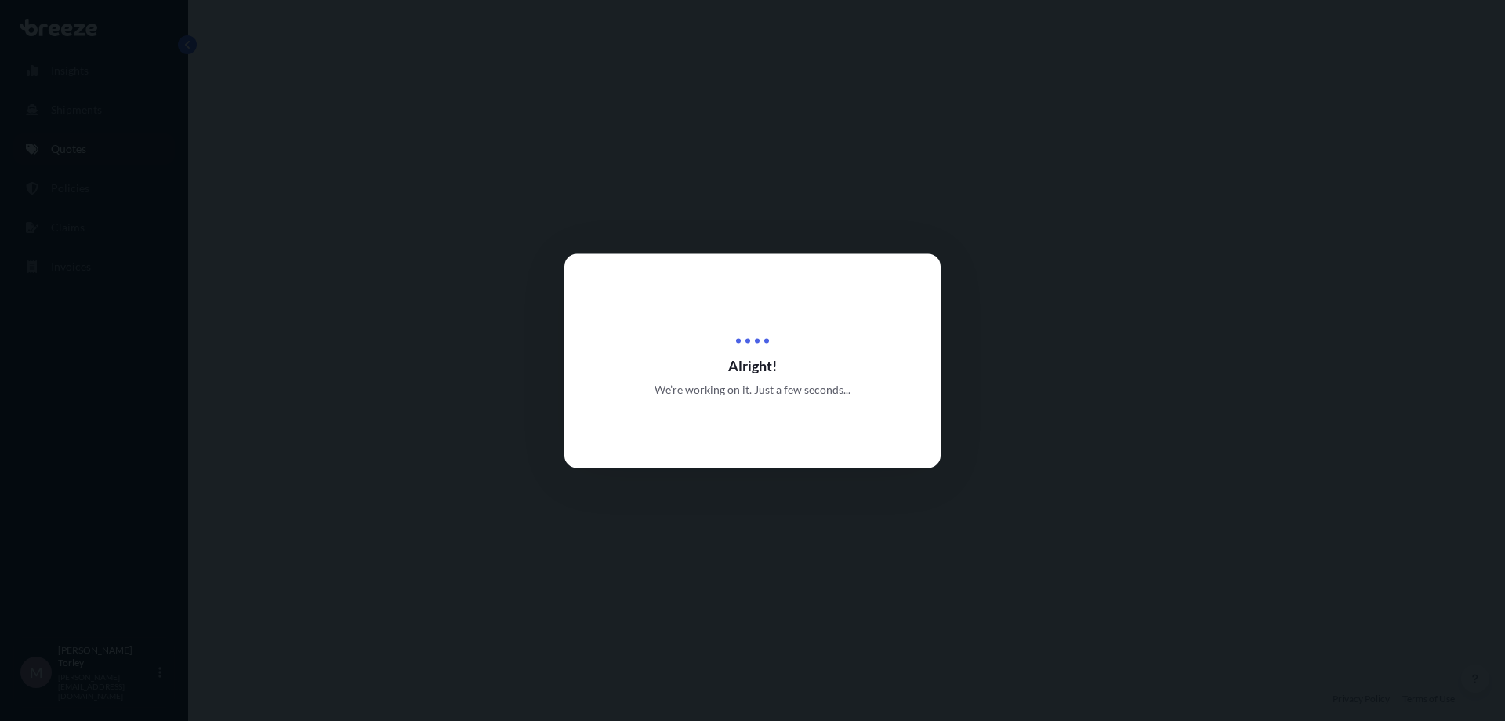
select select "Road"
select select "Air"
select select "Road"
select select "1"
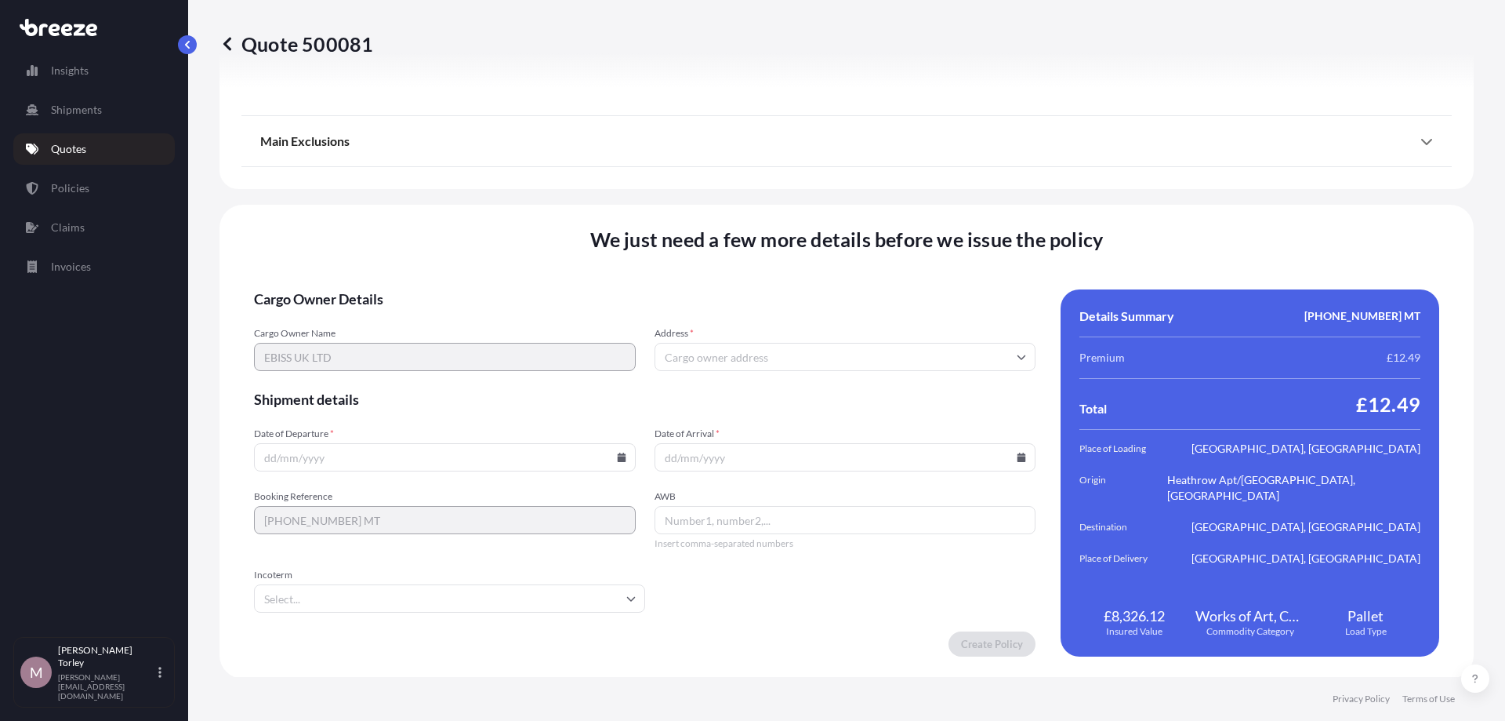
scroll to position [2078, 0]
click at [674, 358] on input "Address *" at bounding box center [846, 355] width 382 height 28
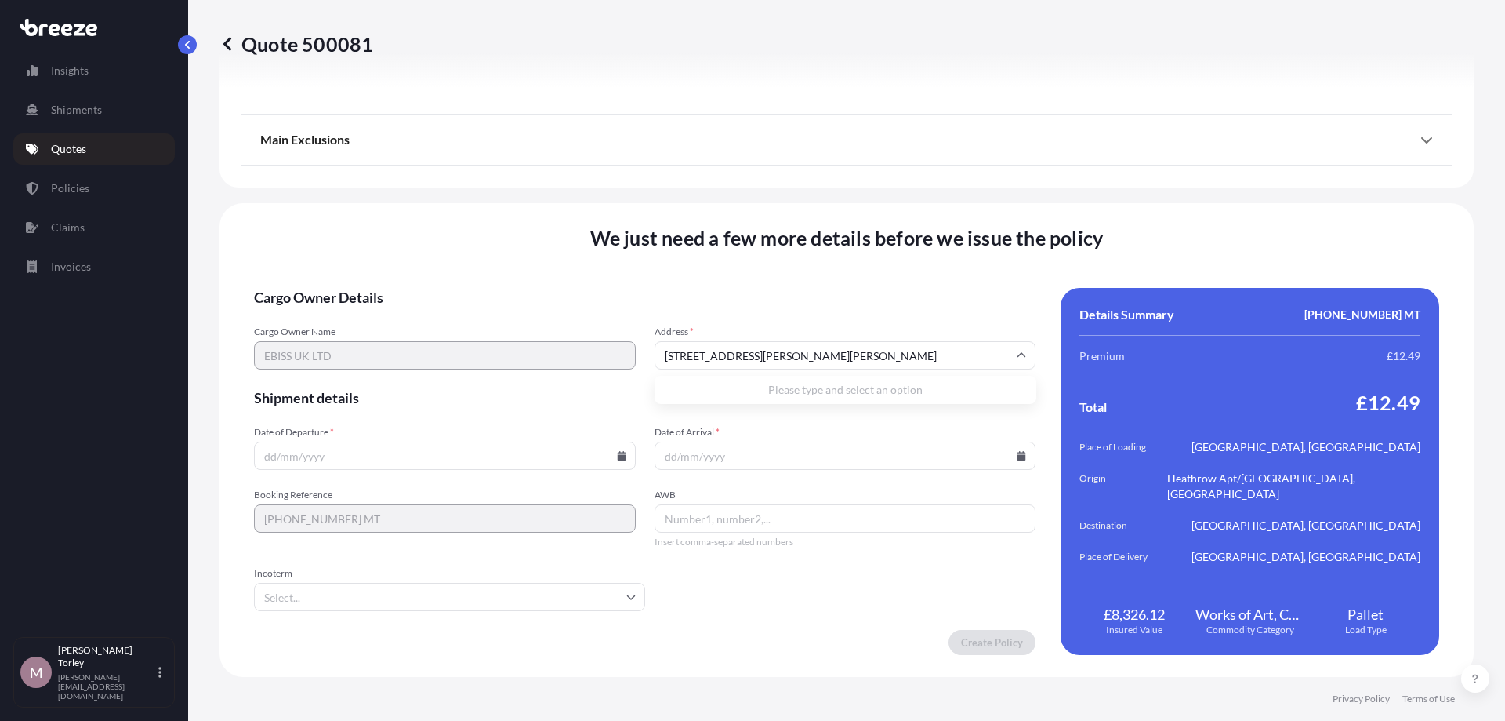
click at [873, 271] on div "We just need a few more details before we issue the policy Cargo Owner Details …" at bounding box center [847, 440] width 1254 height 474
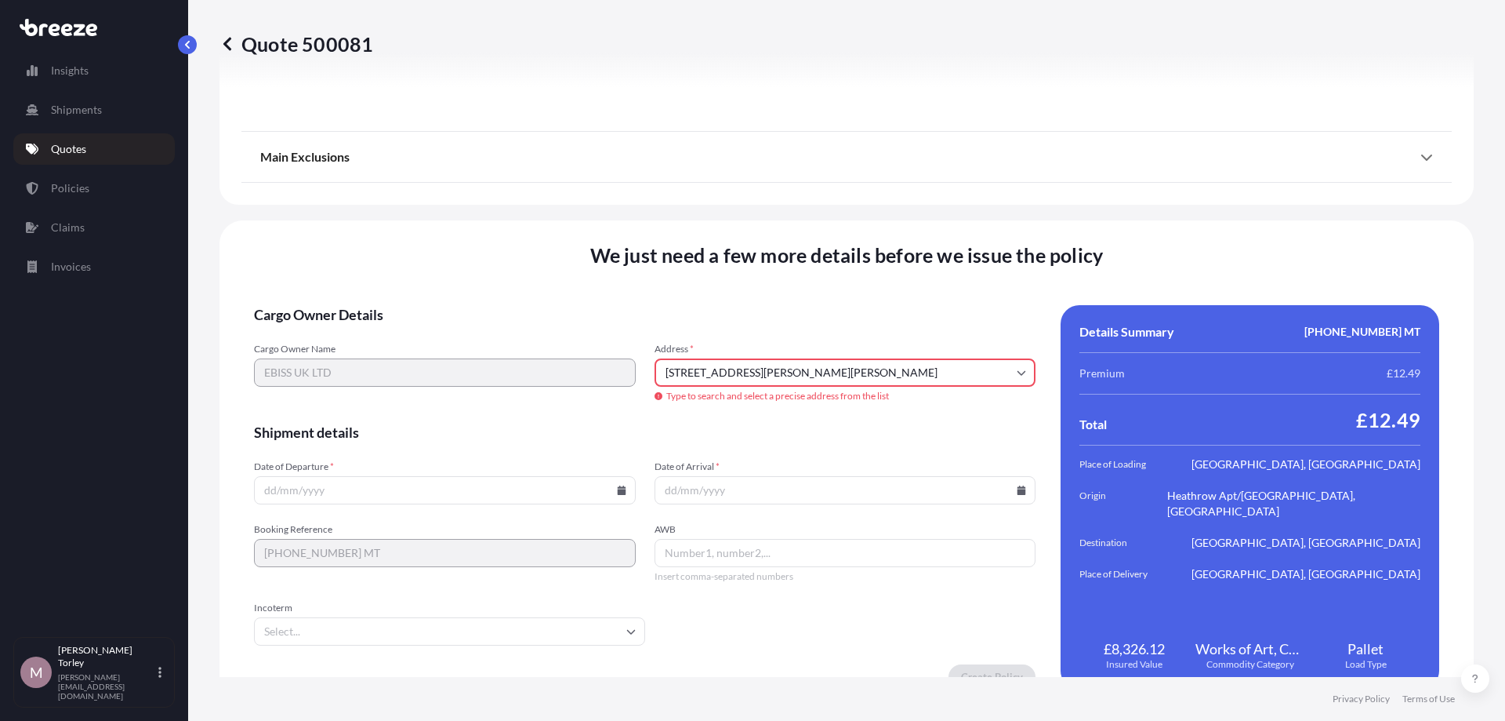
click at [969, 362] on input "[STREET_ADDRESS][PERSON_NAME][PERSON_NAME]" at bounding box center [846, 372] width 382 height 28
click at [977, 383] on input "[STREET_ADDRESS][PERSON_NAME][PERSON_NAME]" at bounding box center [846, 372] width 382 height 28
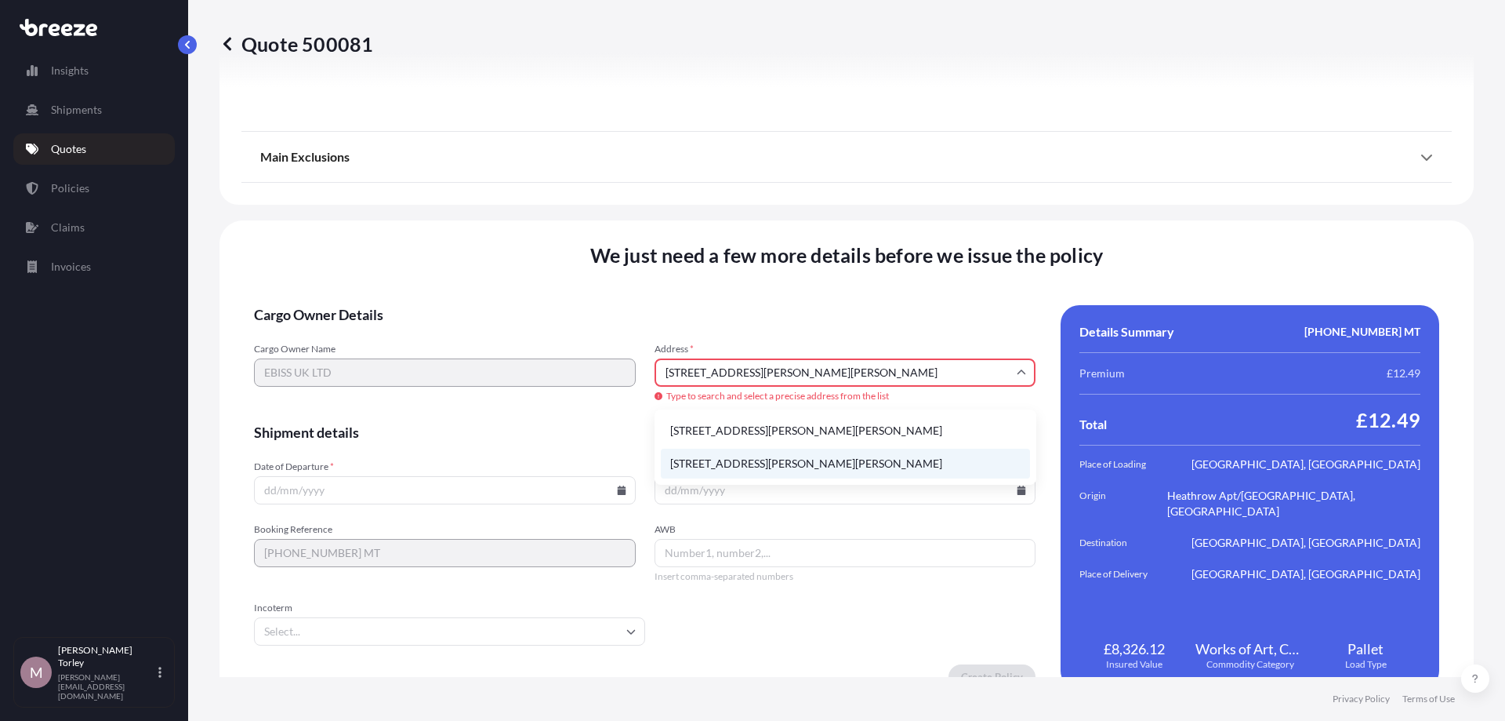
click at [926, 467] on li "[STREET_ADDRESS][PERSON_NAME][PERSON_NAME]" at bounding box center [845, 463] width 369 height 30
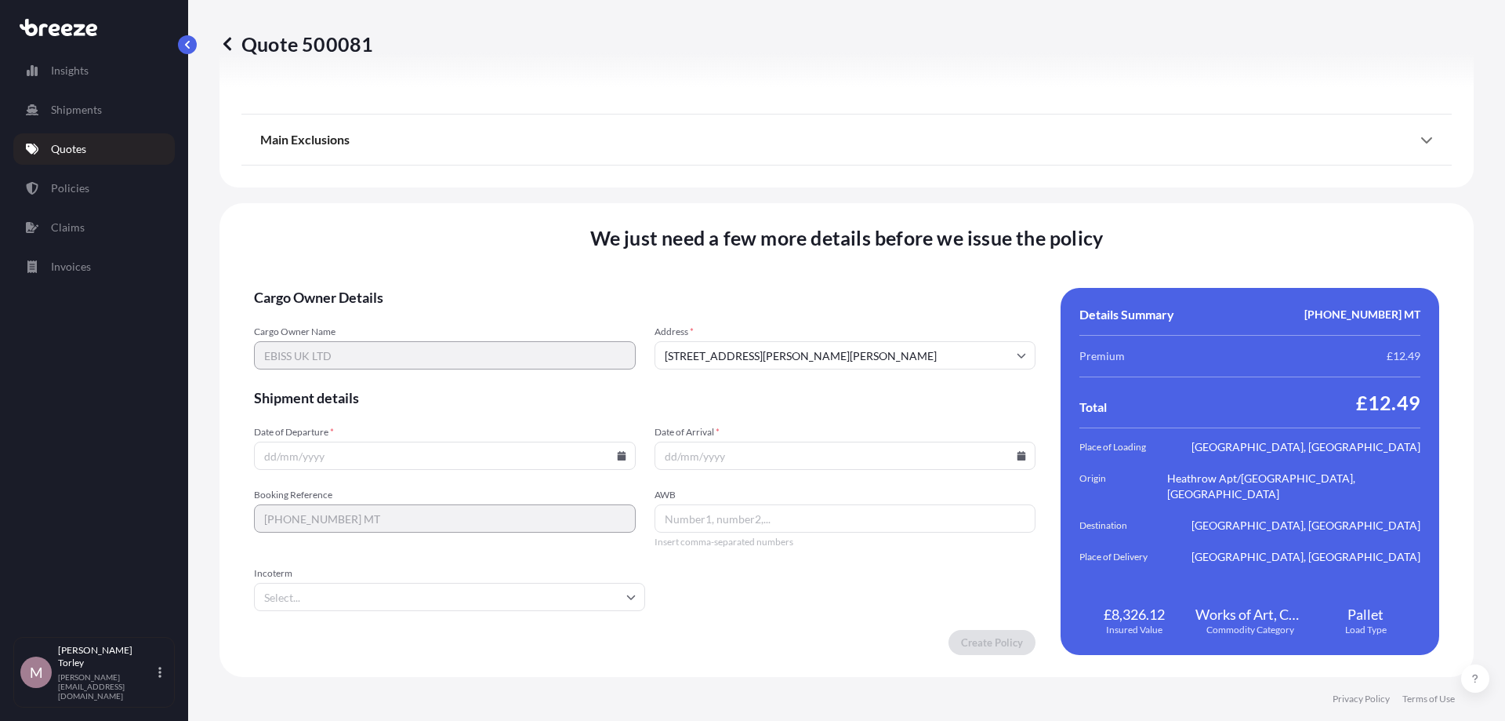
click at [664, 353] on input "[STREET_ADDRESS][PERSON_NAME][PERSON_NAME]" at bounding box center [846, 355] width 382 height 28
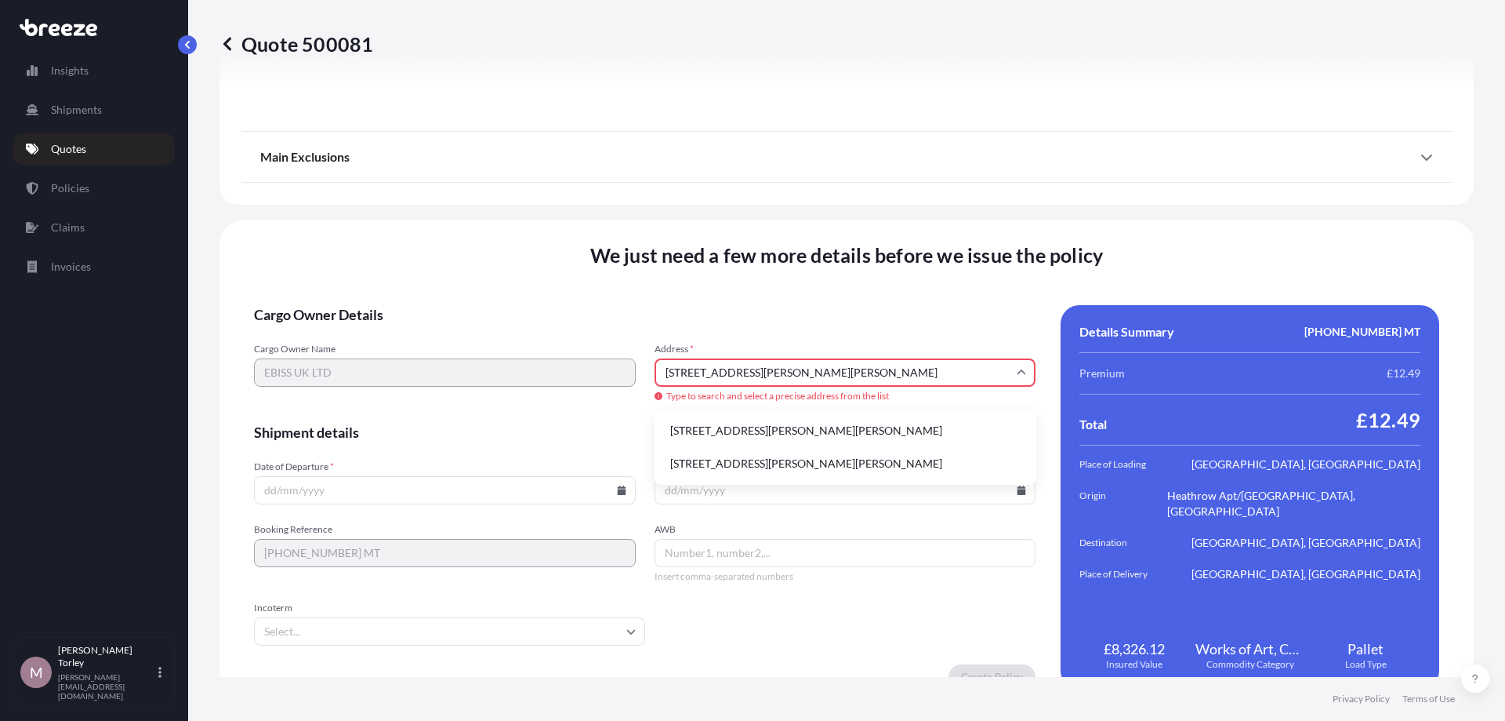
type input "[STREET_ADDRESS][PERSON_NAME][PERSON_NAME]"
click at [708, 306] on span "Cargo Owner Details" at bounding box center [645, 314] width 782 height 19
click at [908, 379] on input "[STREET_ADDRESS][PERSON_NAME][PERSON_NAME]" at bounding box center [846, 372] width 382 height 28
click at [880, 427] on li "[STREET_ADDRESS][PERSON_NAME][PERSON_NAME]" at bounding box center [845, 431] width 369 height 30
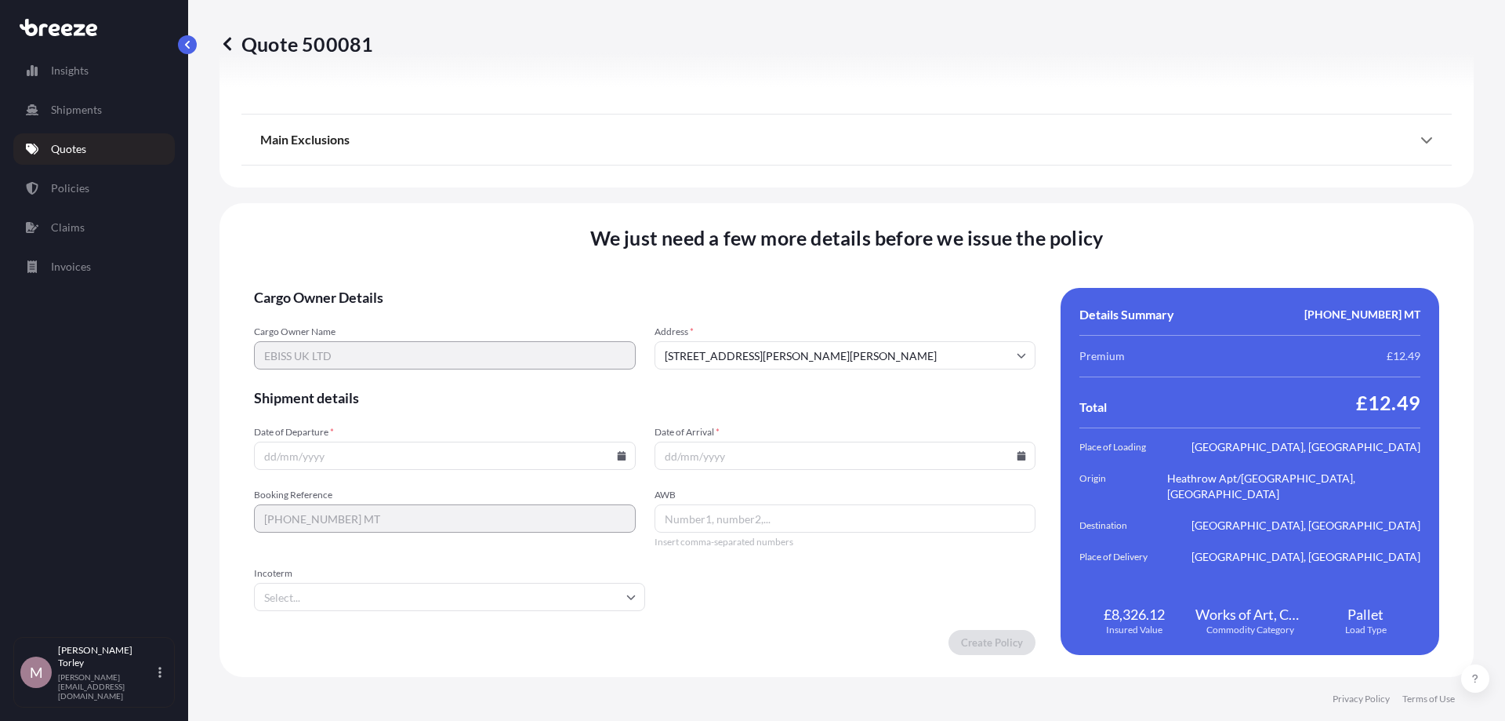
click at [532, 462] on input "Date of Departure *" at bounding box center [445, 455] width 382 height 28
click at [614, 459] on input "Date of Departure *" at bounding box center [445, 455] width 382 height 28
click at [629, 457] on input "Date of Departure *" at bounding box center [445, 455] width 382 height 28
click at [625, 453] on icon at bounding box center [621, 455] width 9 height 9
click at [336, 375] on button "29" at bounding box center [334, 367] width 25 height 25
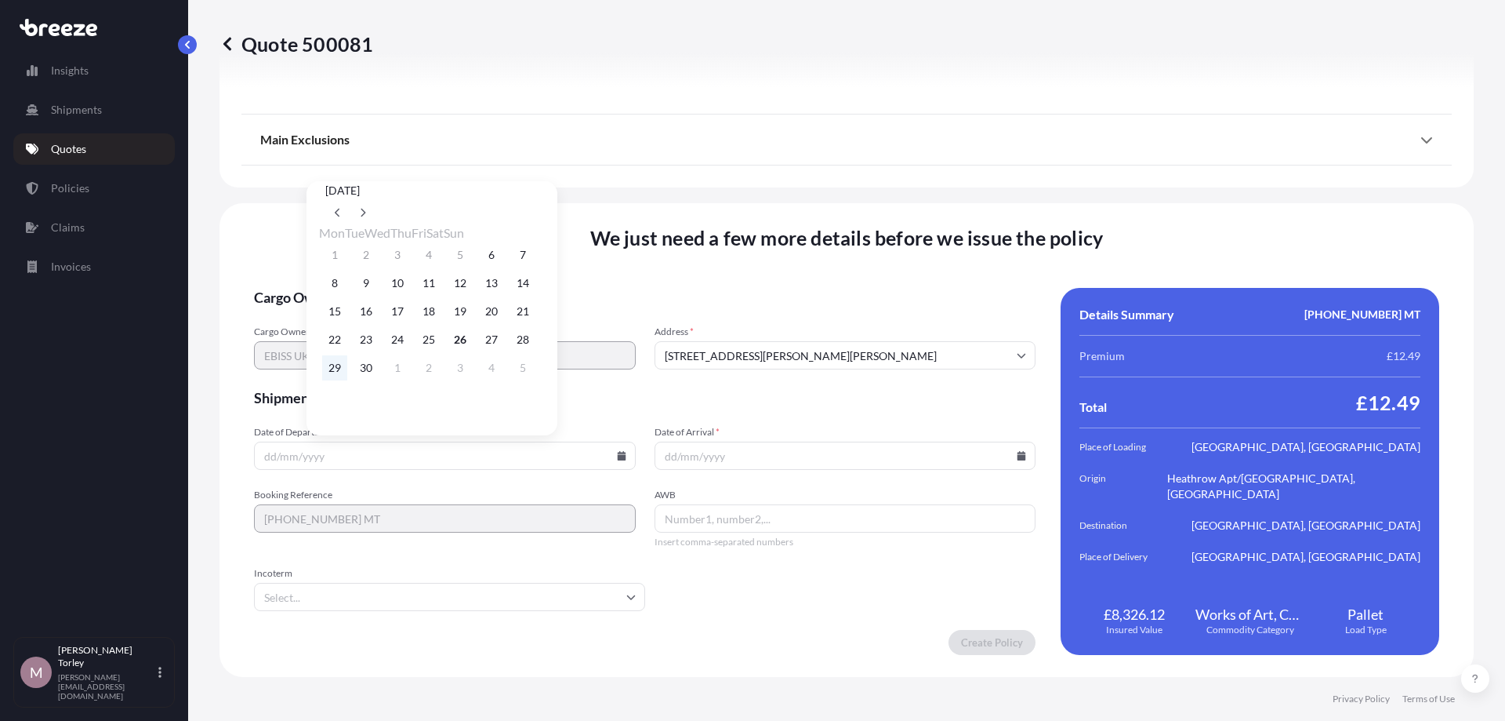
type input "[DATE]"
click at [782, 455] on input "Date of Arrival *" at bounding box center [846, 455] width 382 height 28
click at [1031, 450] on input "Date of Arrival *" at bounding box center [846, 455] width 382 height 28
click at [1019, 456] on icon at bounding box center [1022, 455] width 9 height 9
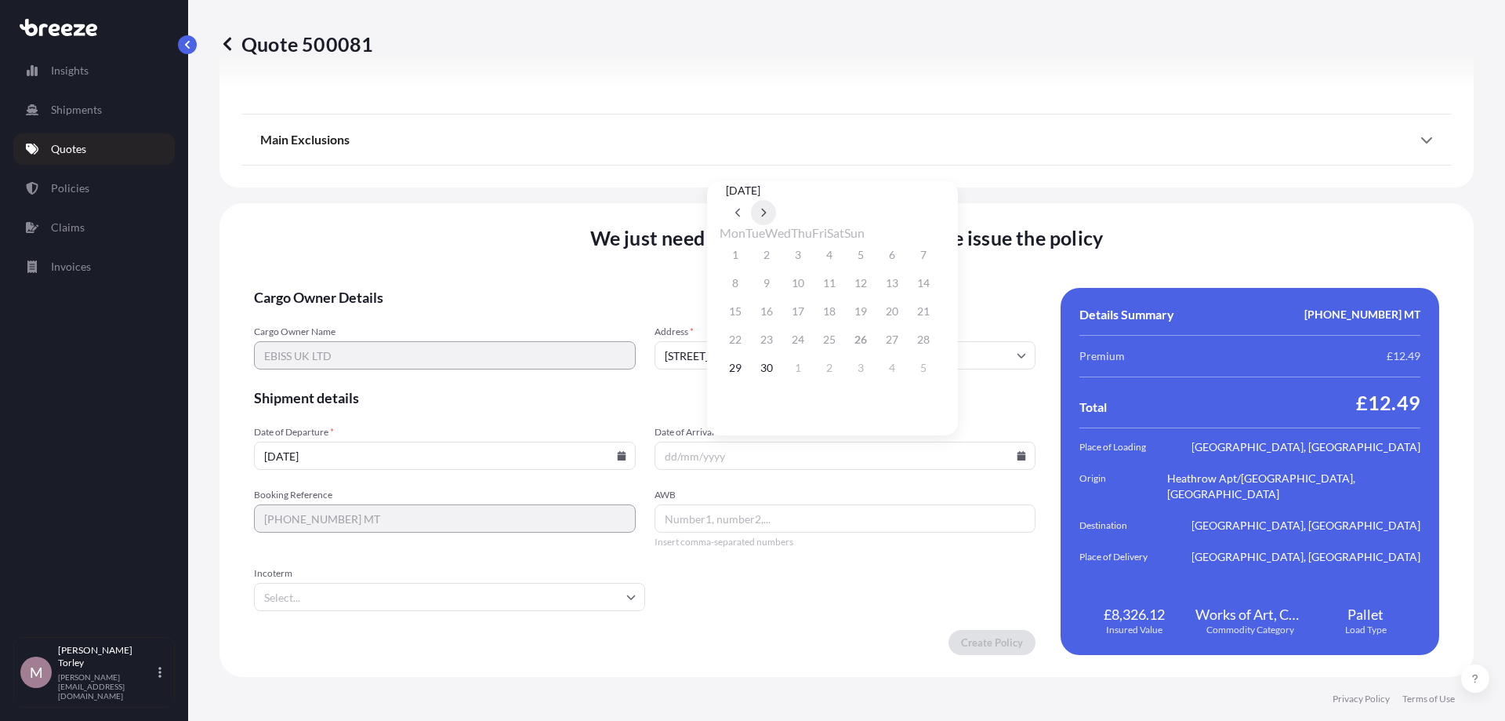
click at [767, 208] on icon at bounding box center [764, 212] width 6 height 9
click at [737, 372] on button "29" at bounding box center [735, 367] width 25 height 25
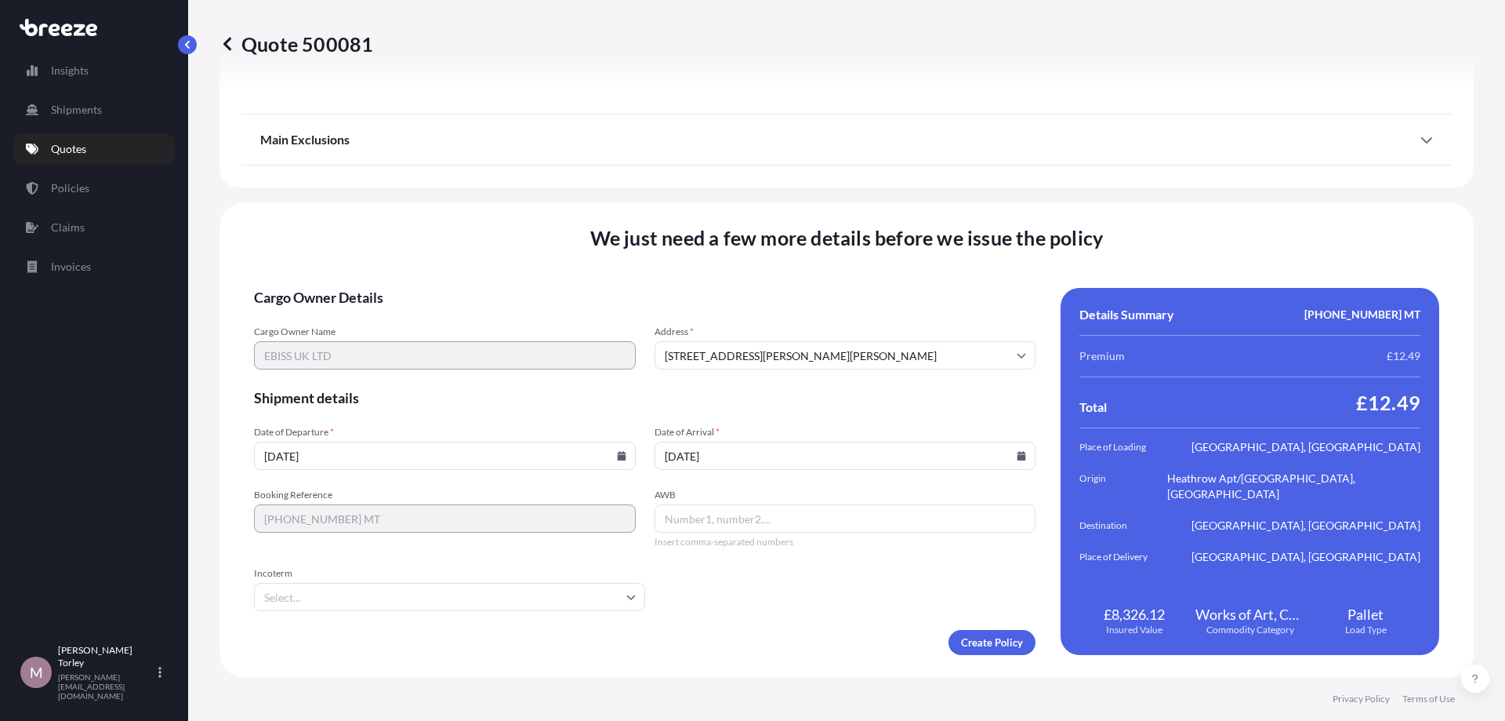
type input "[DATE]"
click at [692, 522] on input "AWB" at bounding box center [846, 518] width 382 height 28
click at [451, 535] on form "Cargo Owner Details Cargo Owner Name EBISS UK LTD Address * [STREET_ADDRESS][PE…" at bounding box center [645, 471] width 782 height 367
click at [461, 535] on input "Incoterm" at bounding box center [449, 597] width 391 height 28
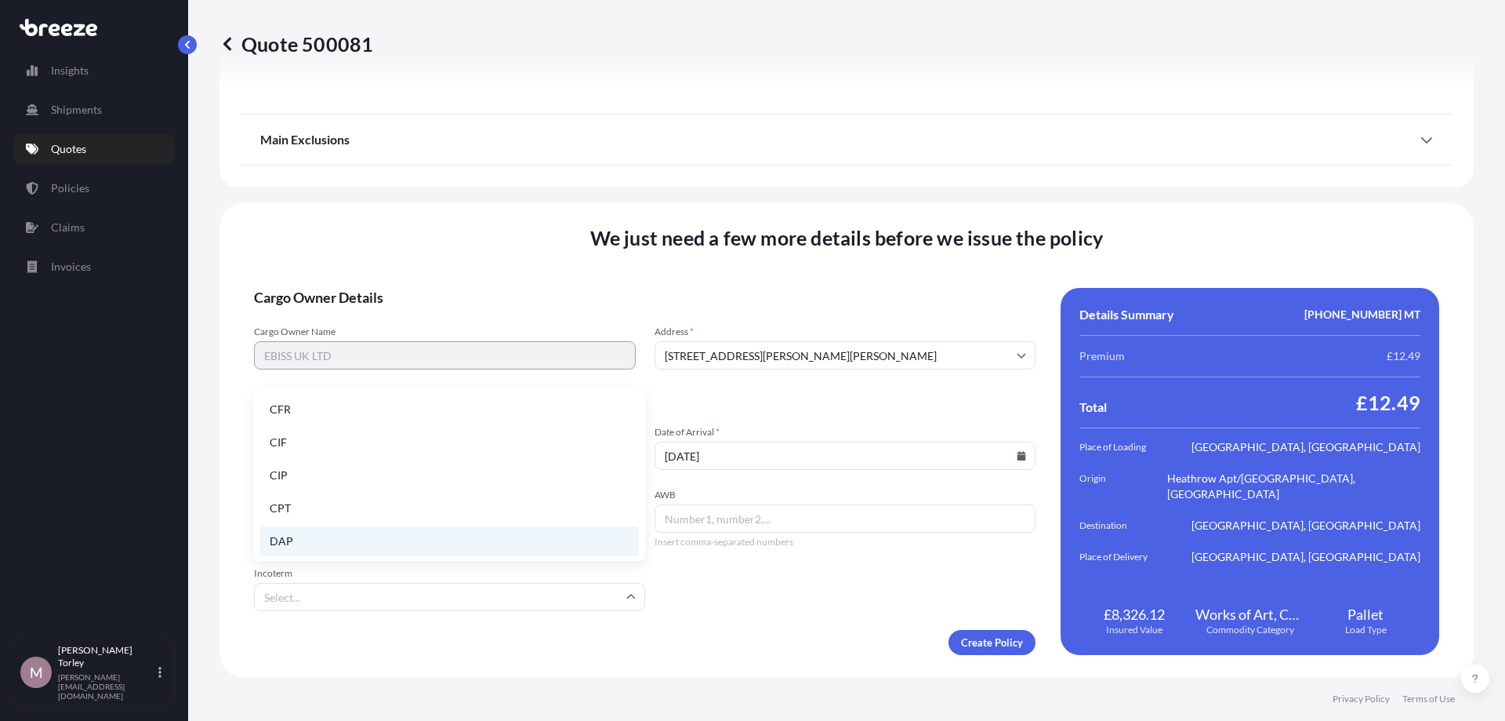
click at [332, 535] on li "DAP" at bounding box center [449, 541] width 379 height 30
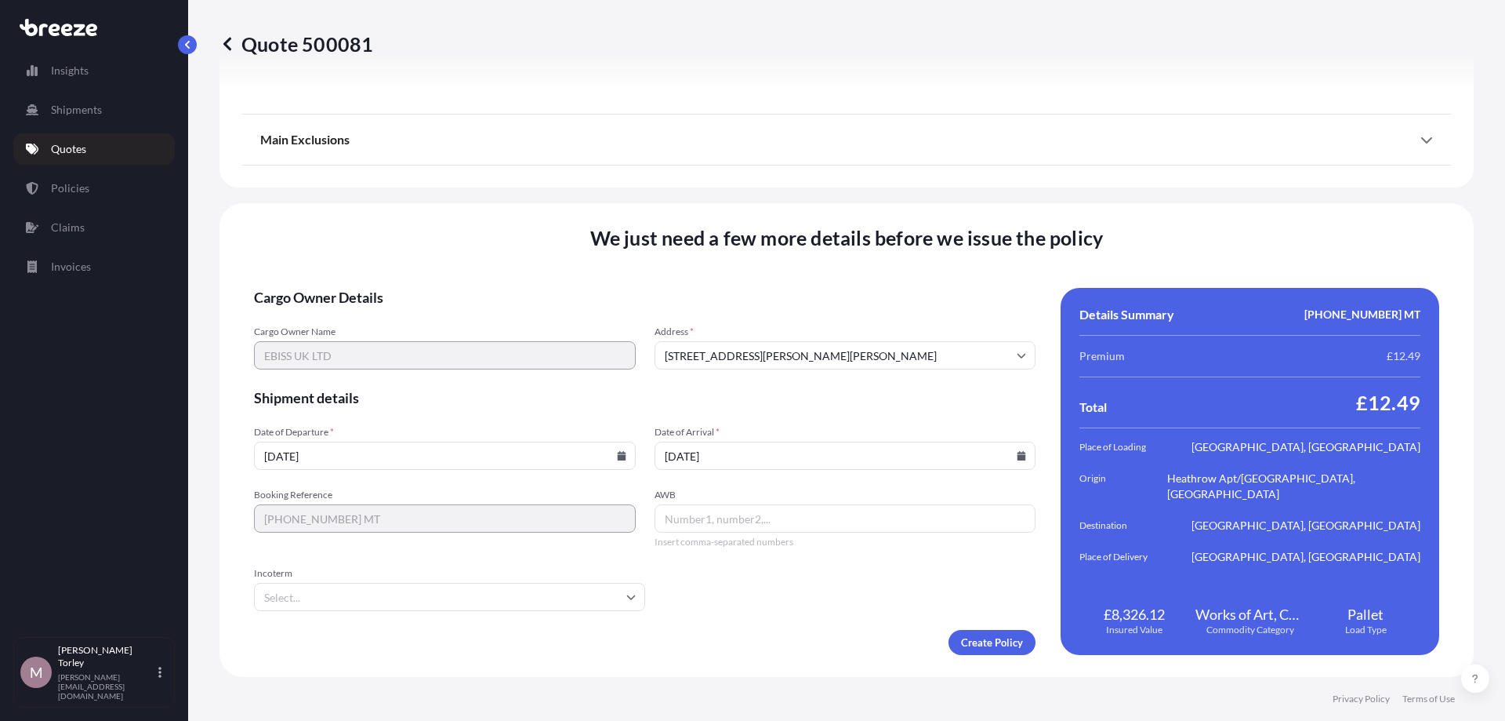
type input "DAP"
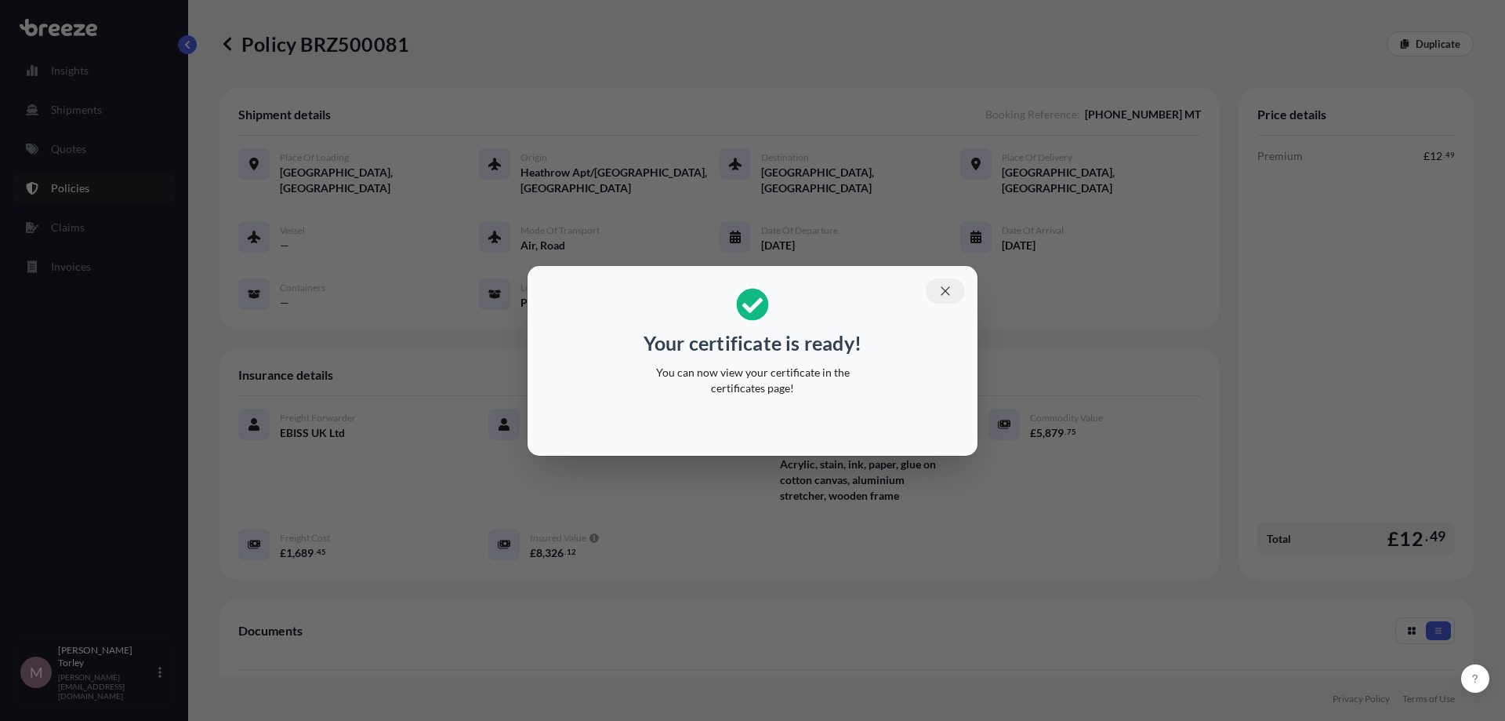
click at [949, 283] on button "button" at bounding box center [945, 290] width 39 height 25
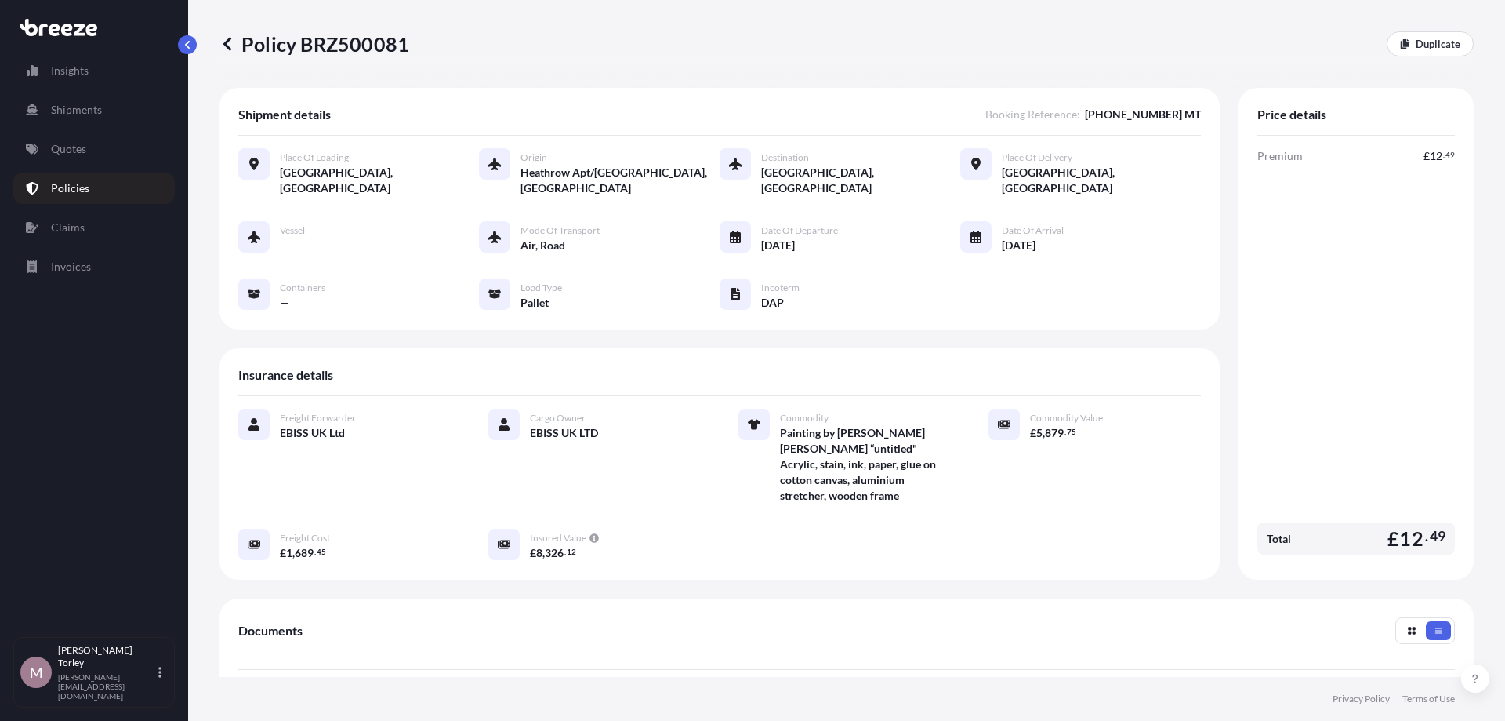
scroll to position [254, 0]
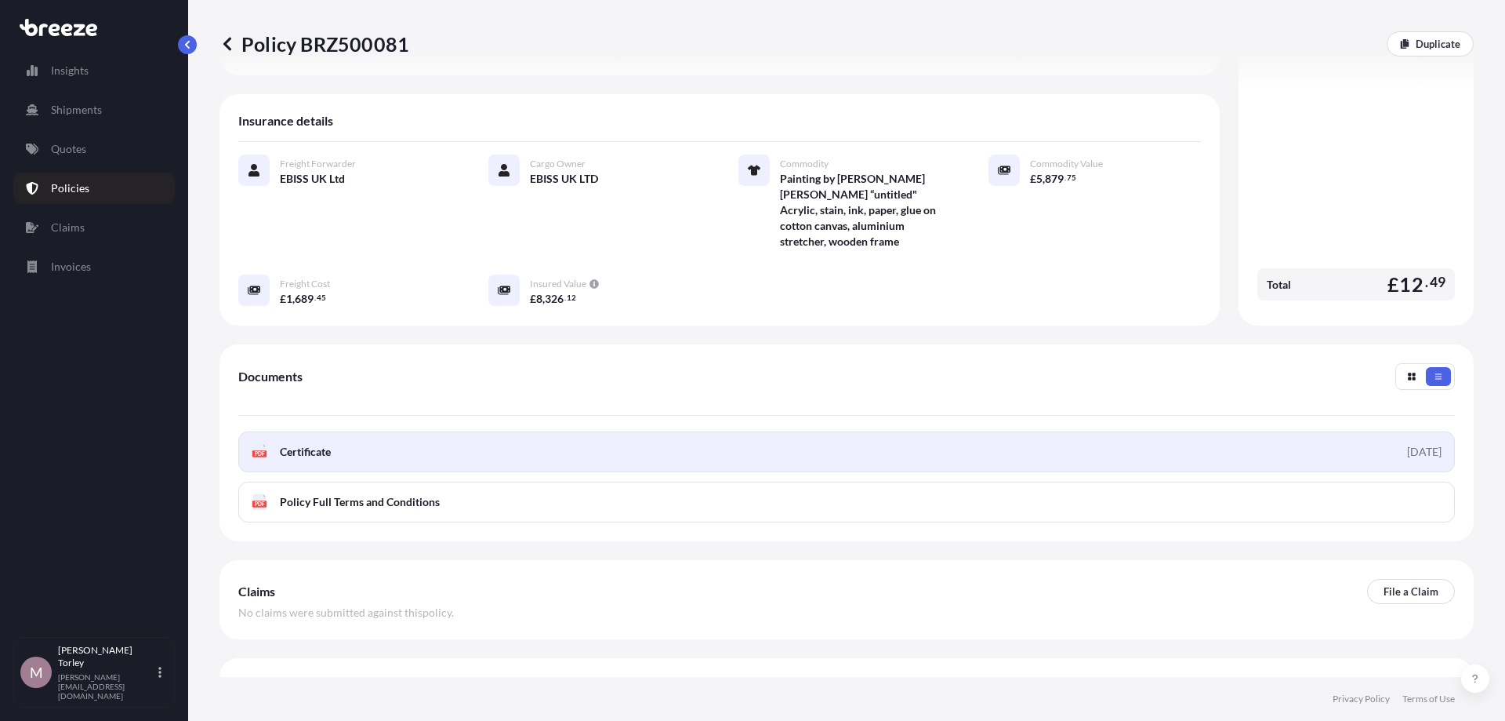
click at [873, 431] on link "PDF Certificate [DATE]" at bounding box center [846, 451] width 1217 height 41
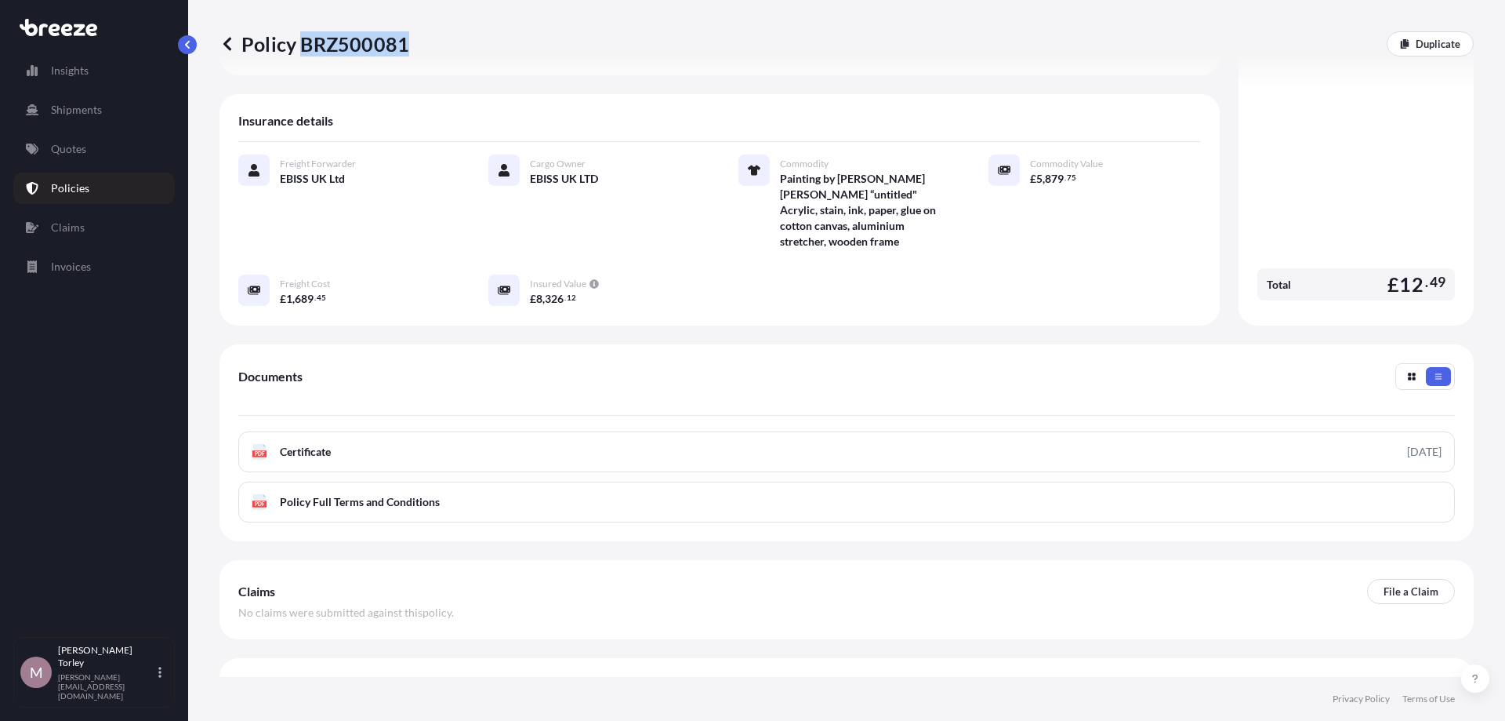
drag, startPoint x: 410, startPoint y: 53, endPoint x: 303, endPoint y: 48, distance: 107.5
click at [303, 48] on div "Policy BRZ500081 Duplicate" at bounding box center [847, 43] width 1254 height 25
copy p "BRZ500081"
